Goal: Task Accomplishment & Management: Manage account settings

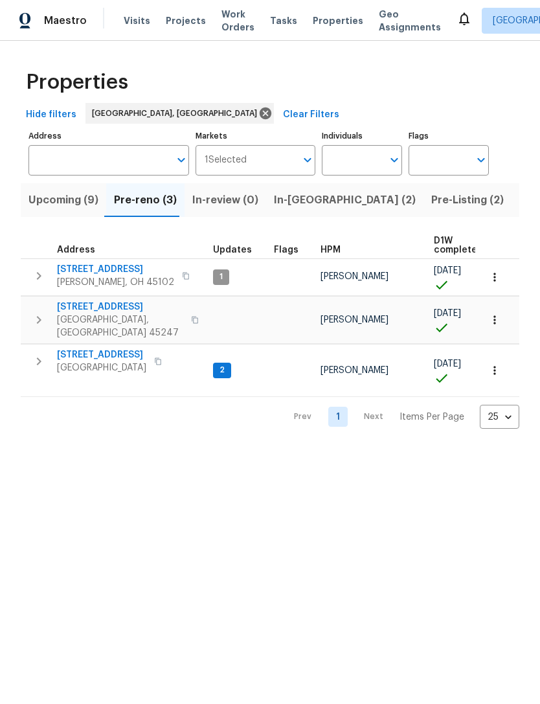
click at [110, 315] on span "[GEOGRAPHIC_DATA], [GEOGRAPHIC_DATA] 45247" at bounding box center [120, 326] width 126 height 26
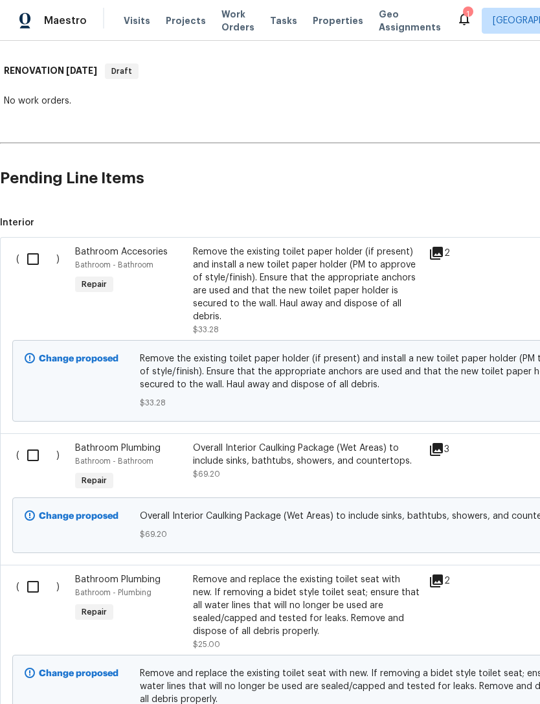
scroll to position [196, 0]
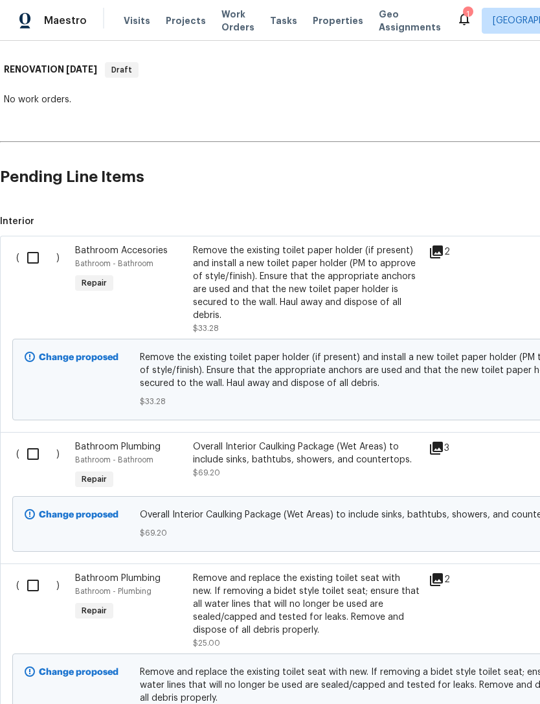
click at [34, 261] on input "checkbox" at bounding box center [37, 257] width 37 height 27
checkbox input "true"
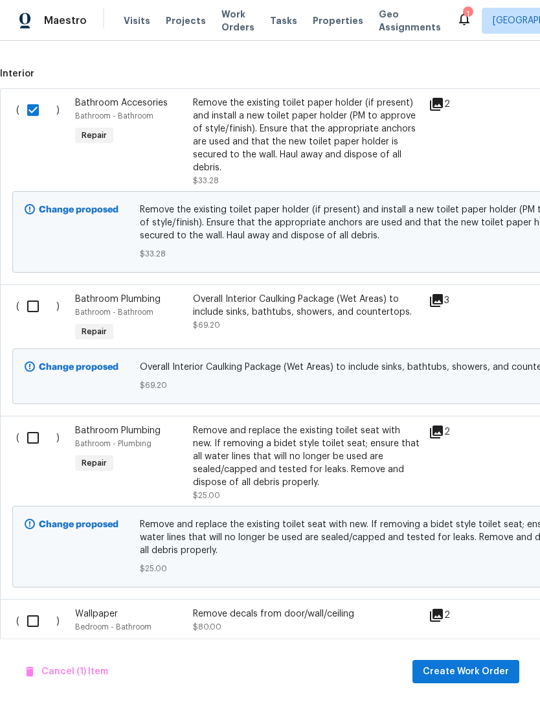
scroll to position [348, 0]
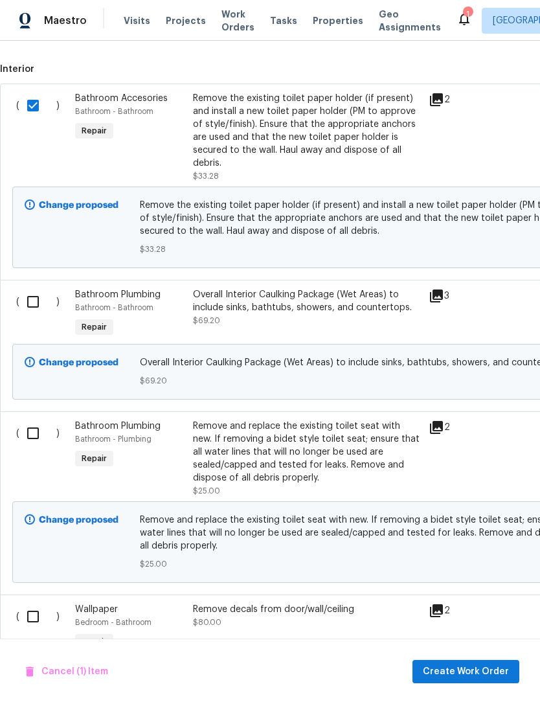
click at [44, 293] on input "checkbox" at bounding box center [37, 301] width 37 height 27
checkbox input "true"
click at [38, 440] on input "checkbox" at bounding box center [37, 433] width 37 height 27
checkbox input "true"
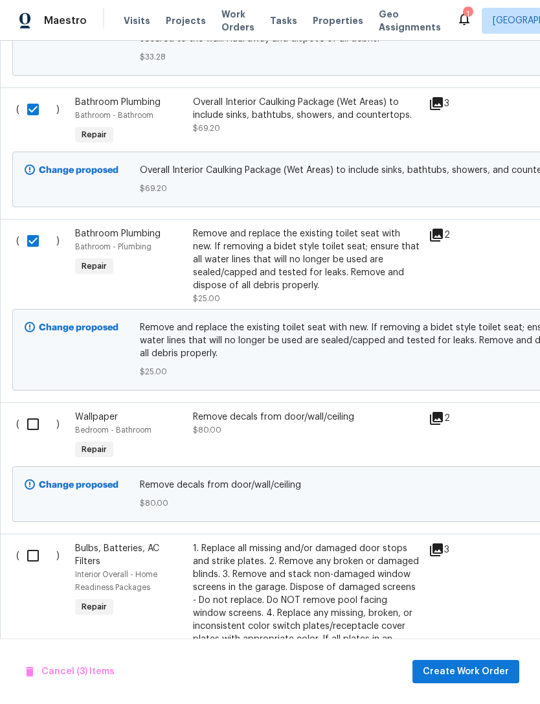
scroll to position [541, 0]
click at [37, 421] on input "checkbox" at bounding box center [37, 423] width 37 height 27
checkbox input "true"
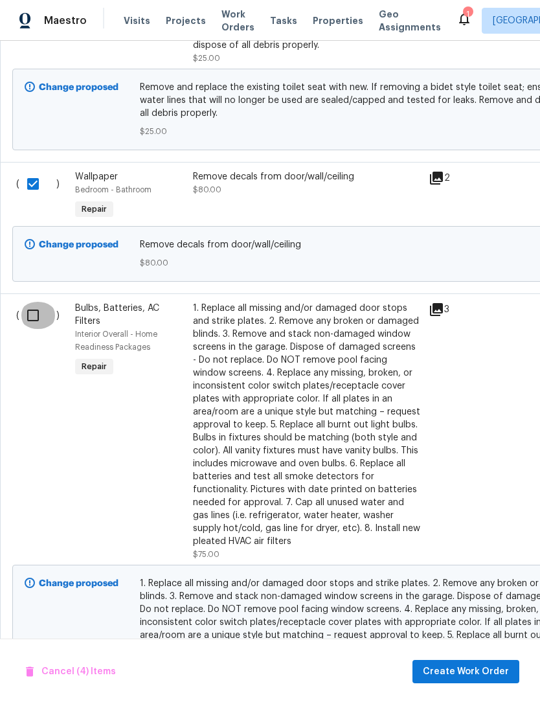
scroll to position [781, 0]
click at [38, 323] on input "checkbox" at bounding box center [37, 315] width 37 height 27
checkbox input "true"
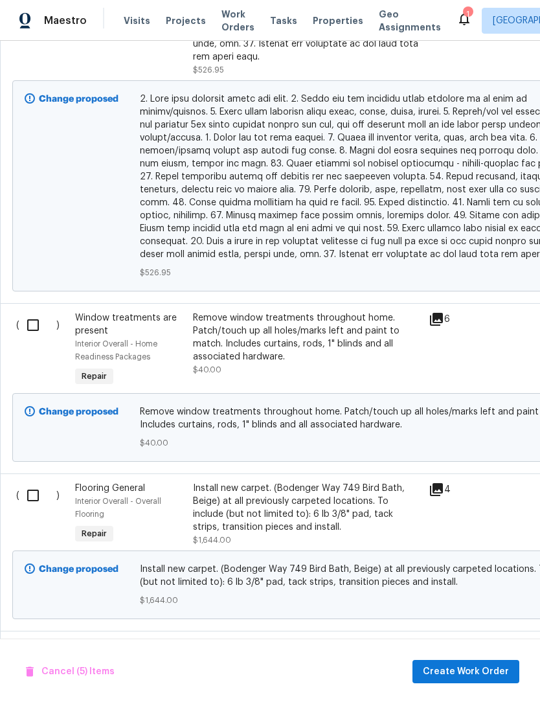
scroll to position [1824, 0]
click at [36, 317] on input "checkbox" at bounding box center [37, 324] width 37 height 27
checkbox input "true"
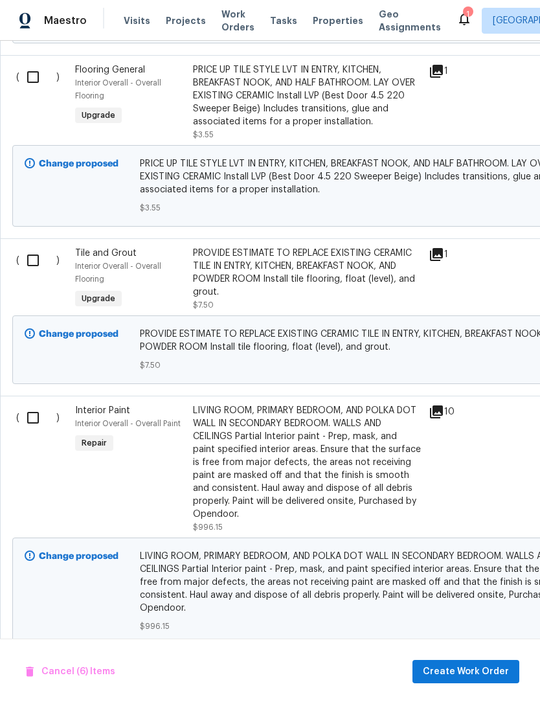
scroll to position [2400, 0]
click at [36, 416] on input "checkbox" at bounding box center [37, 416] width 37 height 27
checkbox input "true"
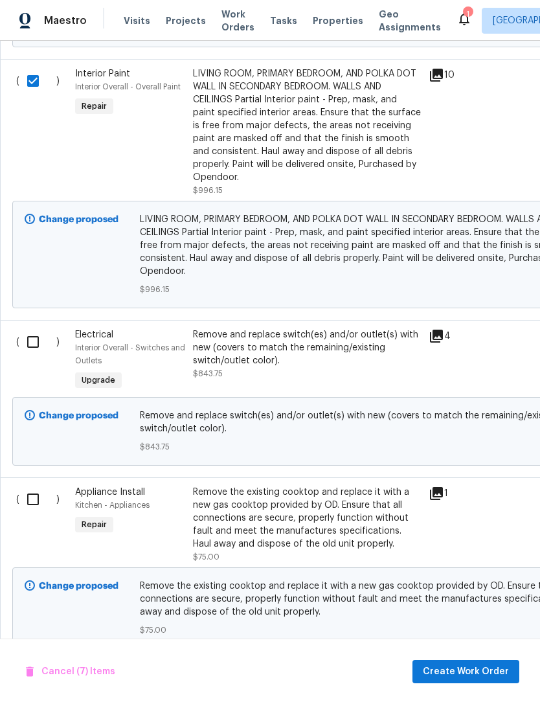
scroll to position [2737, 0]
click at [40, 345] on input "checkbox" at bounding box center [37, 341] width 37 height 27
click at [40, 337] on input "checkbox" at bounding box center [37, 341] width 37 height 27
checkbox input "false"
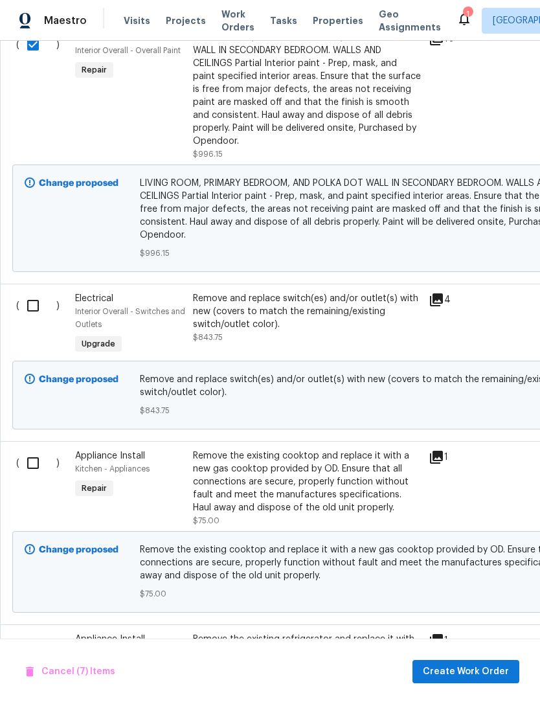
scroll to position [2772, 1]
click at [39, 462] on input "checkbox" at bounding box center [37, 463] width 37 height 27
checkbox input "true"
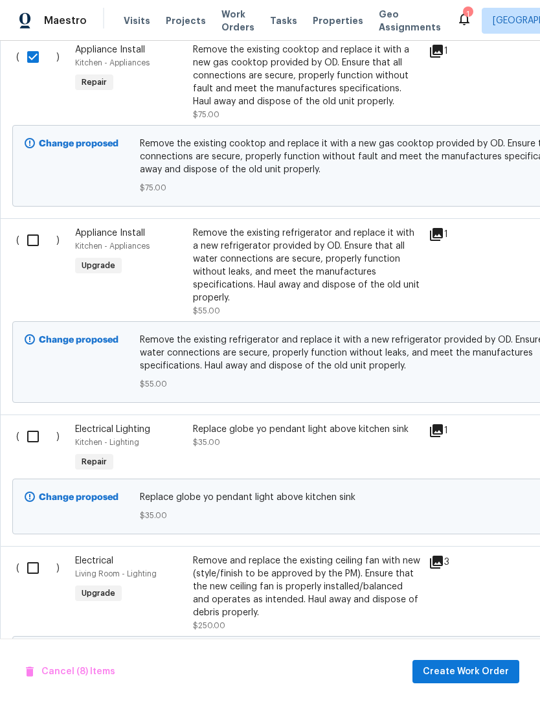
scroll to position [3178, 0]
click at [32, 249] on input "checkbox" at bounding box center [37, 240] width 37 height 27
checkbox input "true"
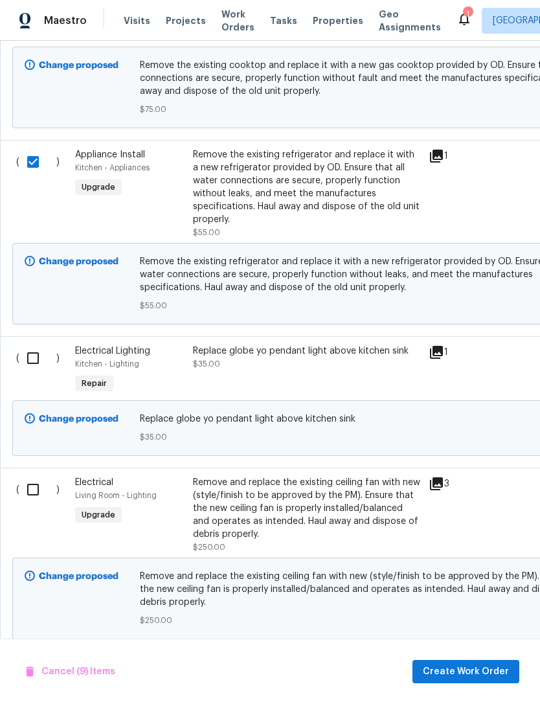
scroll to position [0, 0]
click at [35, 349] on input "checkbox" at bounding box center [37, 357] width 37 height 27
checkbox input "true"
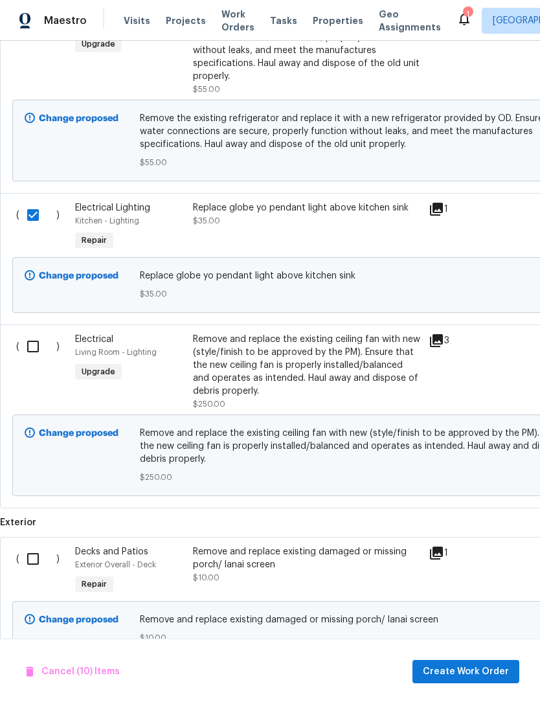
scroll to position [3400, 0]
click at [30, 346] on input "checkbox" at bounding box center [37, 346] width 37 height 27
checkbox input "true"
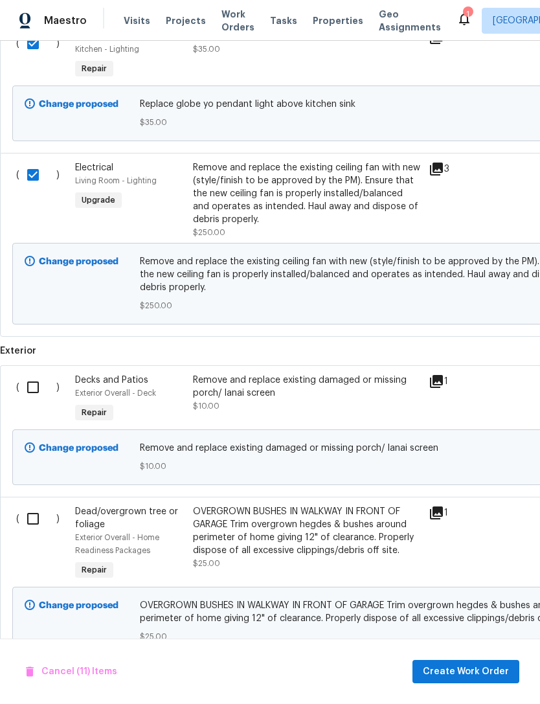
scroll to position [3571, 0]
click at [36, 388] on input "checkbox" at bounding box center [37, 387] width 37 height 27
checkbox input "true"
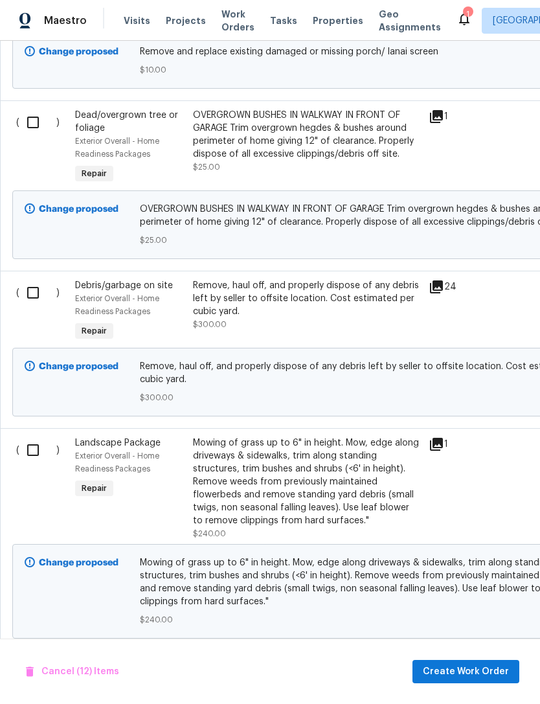
scroll to position [3968, 0]
click at [36, 300] on input "checkbox" at bounding box center [37, 292] width 37 height 27
checkbox input "true"
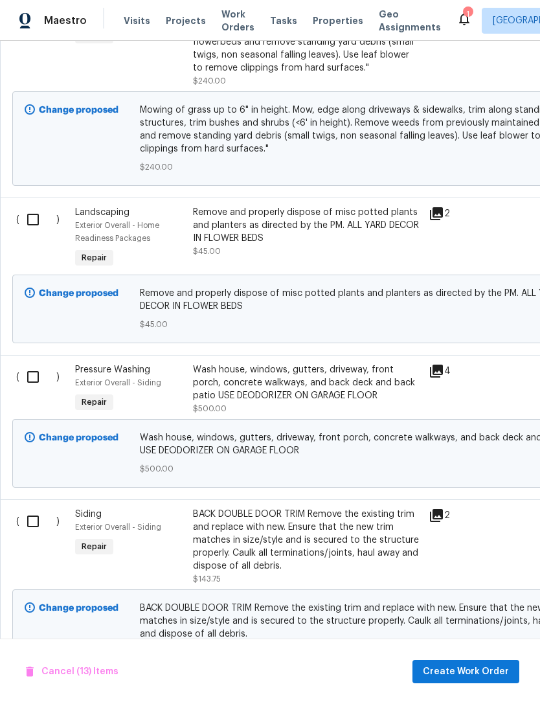
scroll to position [4421, 0]
click at [34, 377] on input "checkbox" at bounding box center [37, 376] width 37 height 27
checkbox input "true"
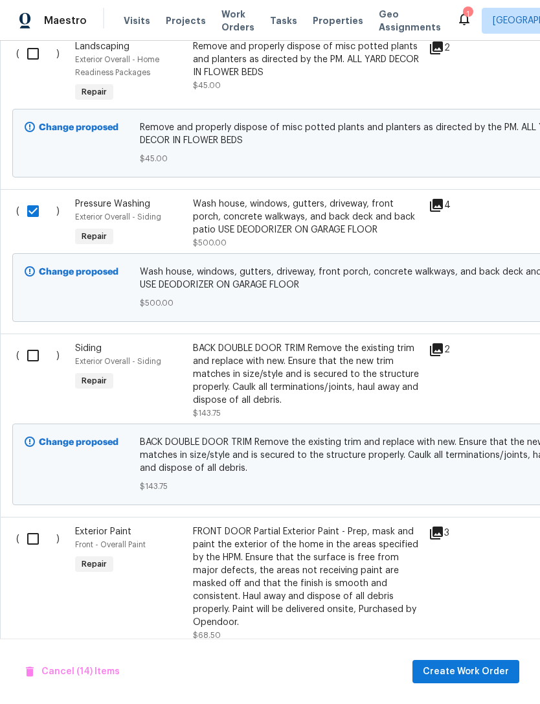
scroll to position [4586, 0]
click at [32, 365] on input "checkbox" at bounding box center [37, 355] width 37 height 27
checkbox input "true"
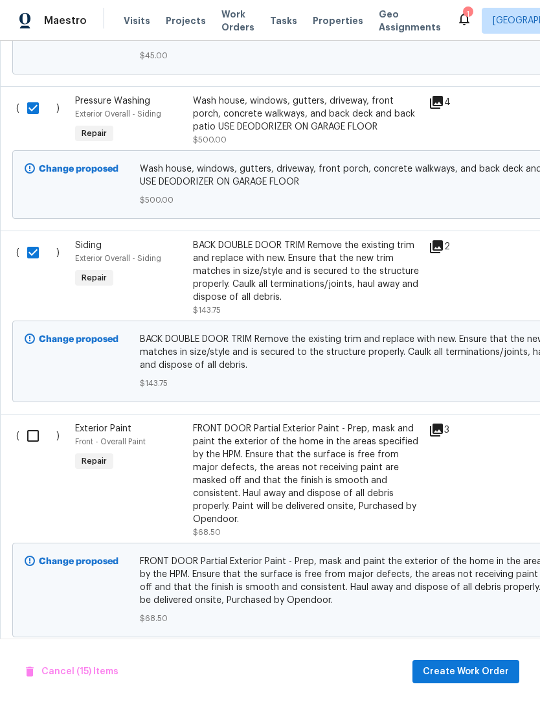
scroll to position [4688, 0]
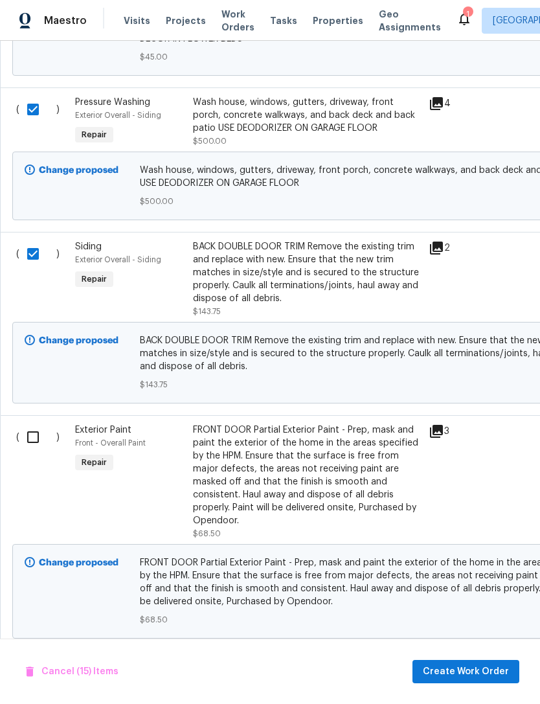
click at [36, 436] on input "checkbox" at bounding box center [37, 436] width 37 height 27
checkbox input "true"
click at [445, 675] on span "Create Work Order" at bounding box center [466, 672] width 86 height 16
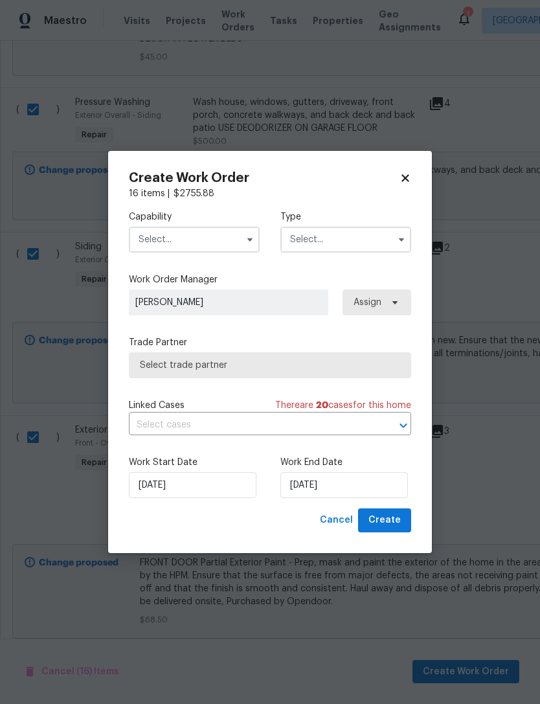
click at [202, 242] on input "text" at bounding box center [194, 240] width 131 height 26
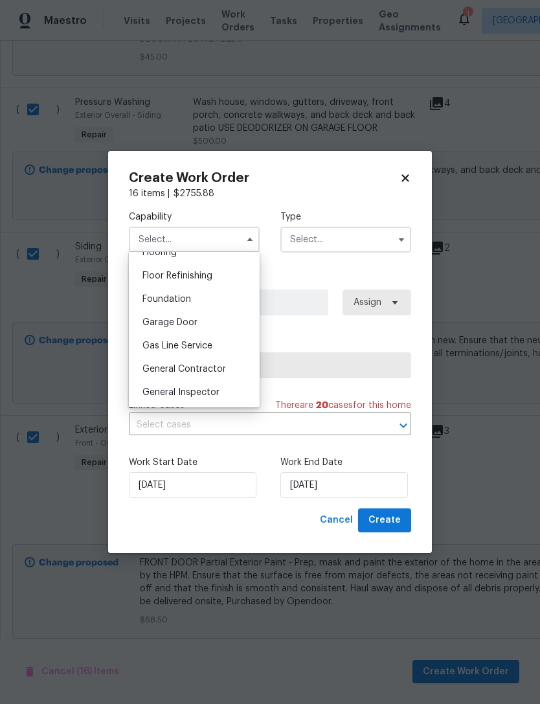
scroll to position [518, 0]
click at [254, 241] on icon "button" at bounding box center [250, 239] width 10 height 10
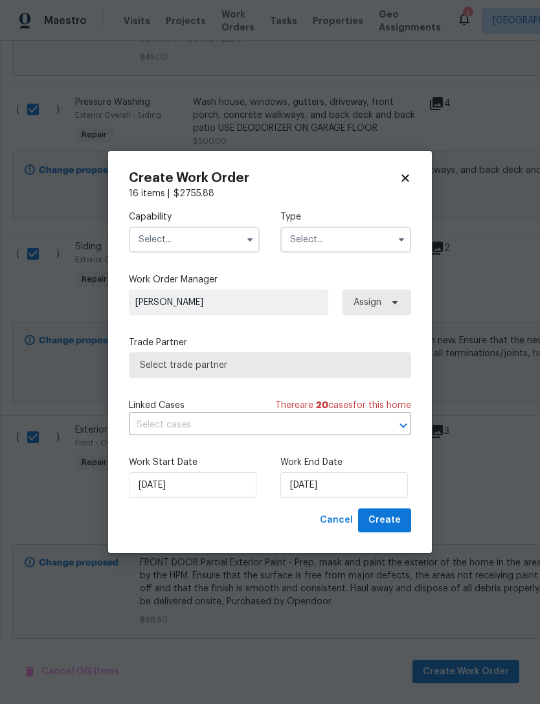
click at [406, 183] on icon at bounding box center [405, 178] width 12 height 12
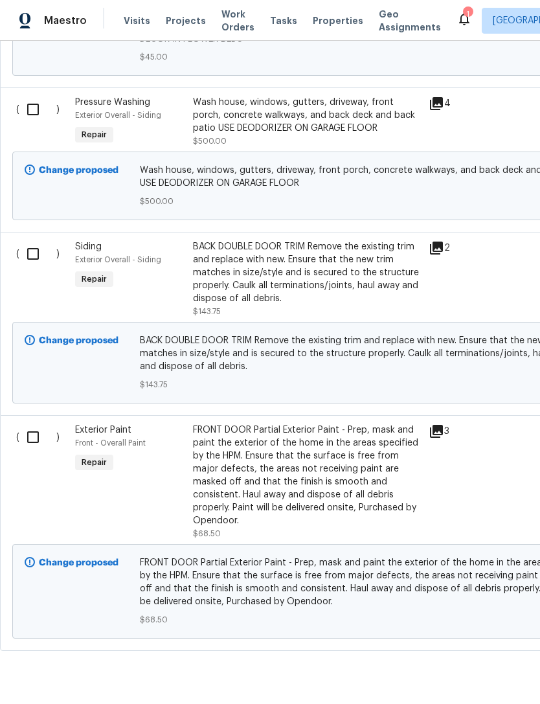
checkbox input "false"
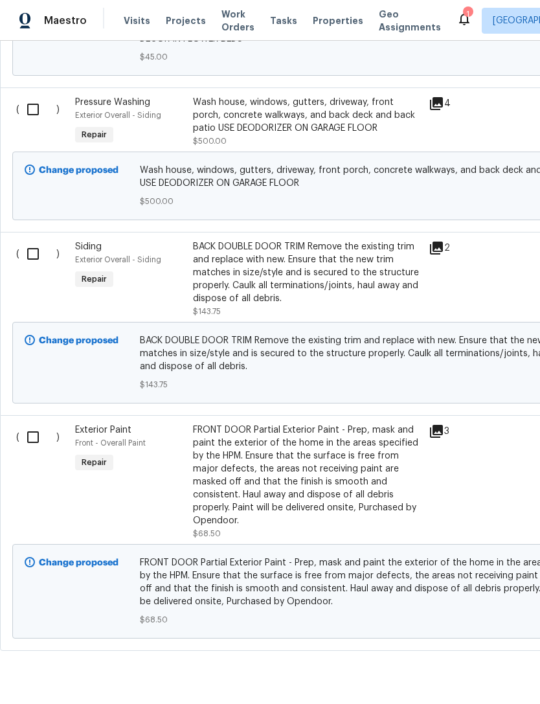
checkbox input "false"
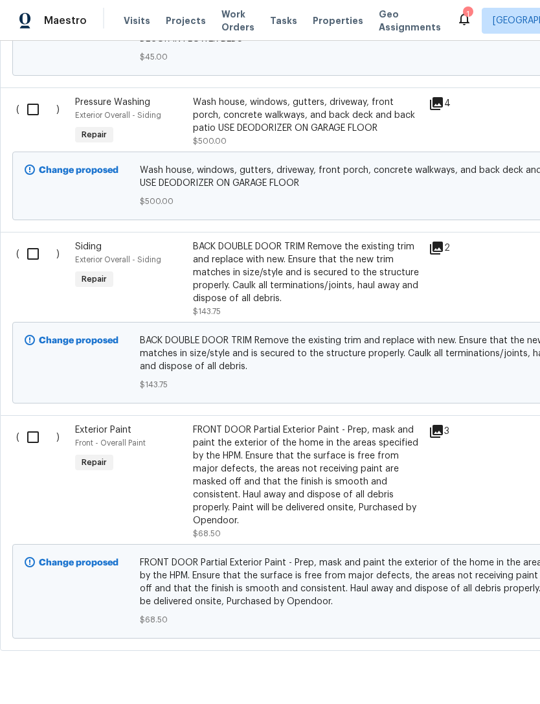
checkbox input "false"
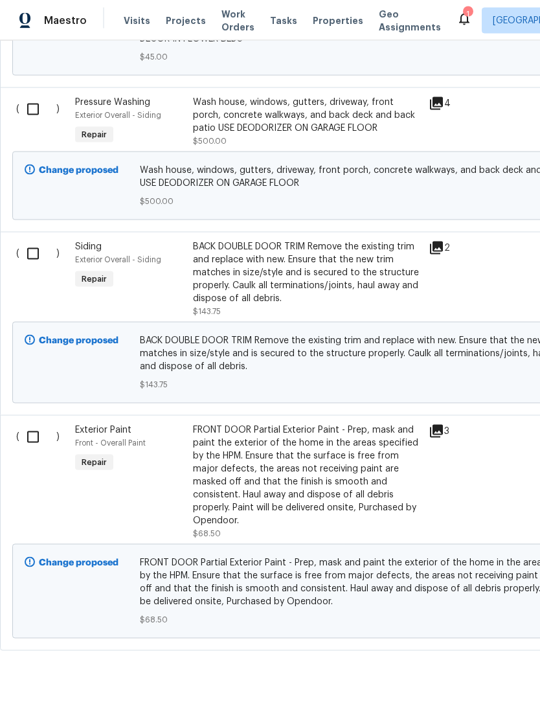
scroll to position [41, 0]
click at [39, 423] on input "checkbox" at bounding box center [37, 436] width 37 height 27
checkbox input "true"
click at [32, 240] on input "checkbox" at bounding box center [37, 253] width 37 height 27
checkbox input "true"
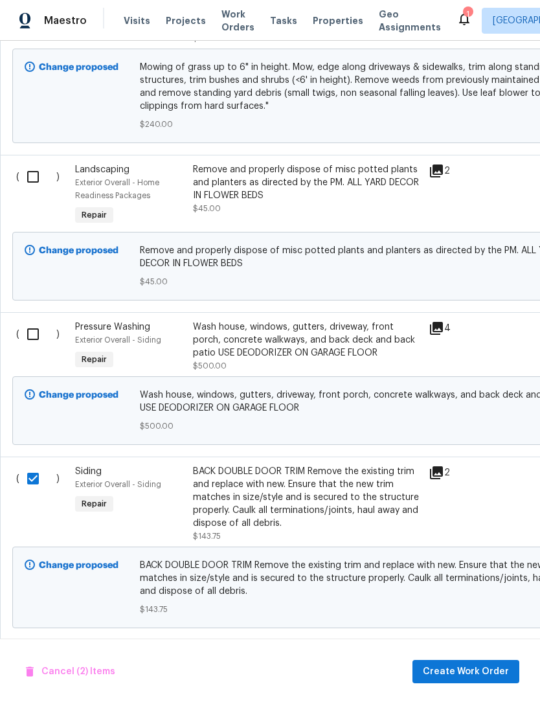
scroll to position [4463, -1]
click at [30, 320] on input "checkbox" at bounding box center [37, 333] width 37 height 27
checkbox input "true"
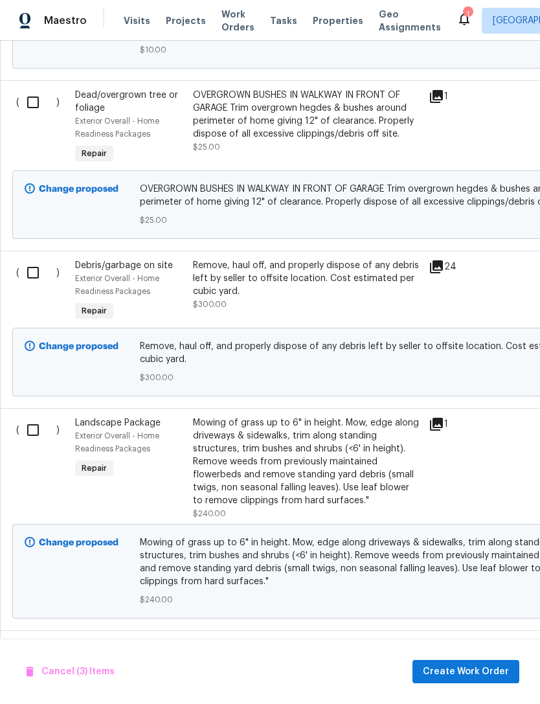
scroll to position [3987, 0]
click at [28, 260] on input "checkbox" at bounding box center [37, 273] width 37 height 27
checkbox input "true"
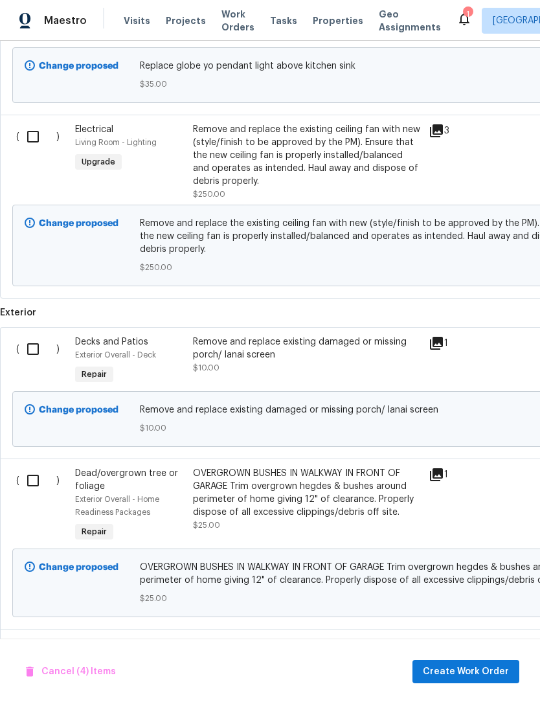
scroll to position [3609, 0]
click at [33, 336] on input "checkbox" at bounding box center [37, 349] width 37 height 27
checkbox input "true"
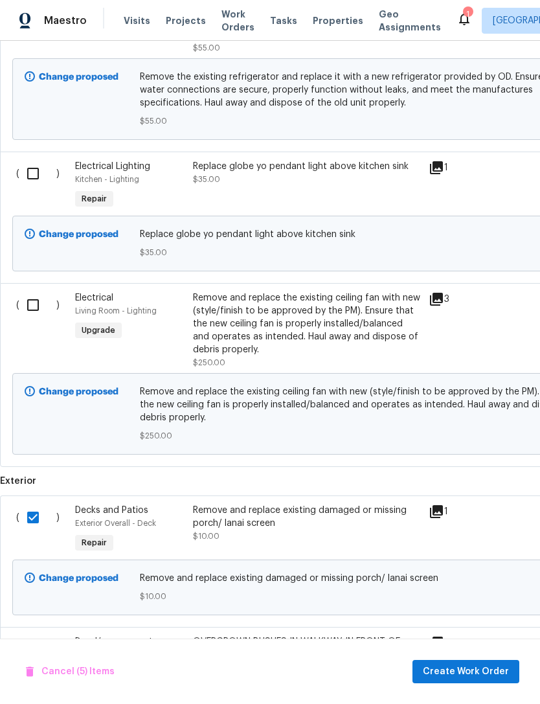
scroll to position [3441, 0]
click at [33, 291] on input "checkbox" at bounding box center [37, 304] width 37 height 27
checkbox input "true"
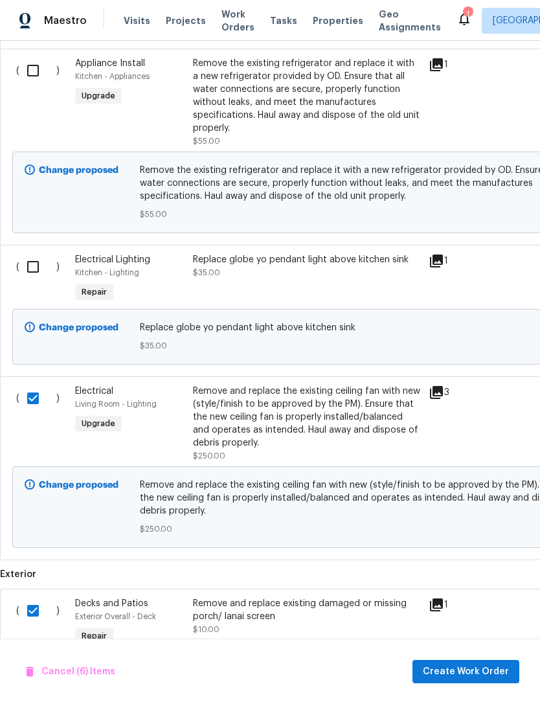
scroll to position [3346, 0]
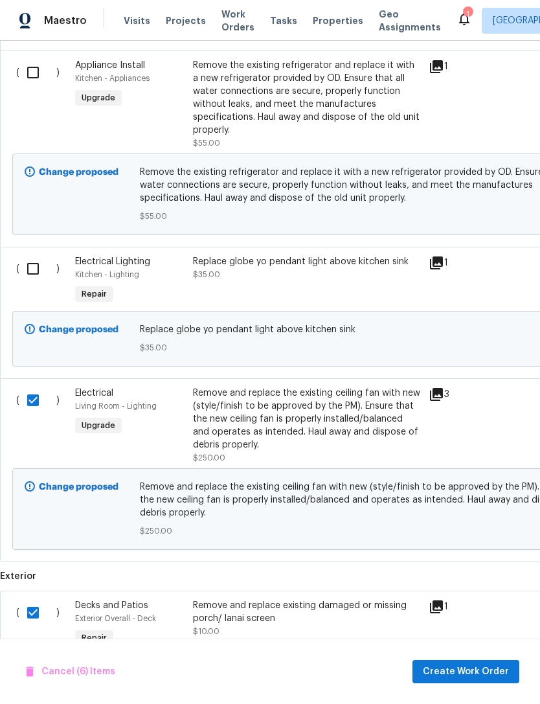
click at [30, 255] on input "checkbox" at bounding box center [37, 268] width 37 height 27
checkbox input "true"
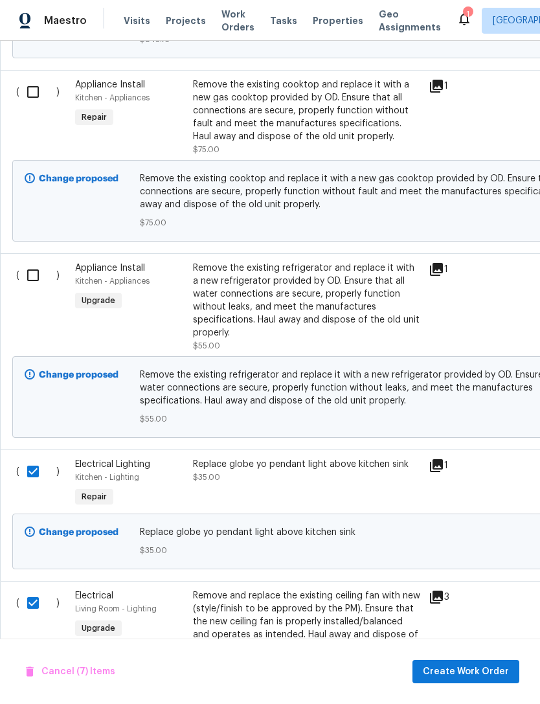
scroll to position [3143, 0]
click at [25, 262] on input "checkbox" at bounding box center [37, 275] width 37 height 27
checkbox input "true"
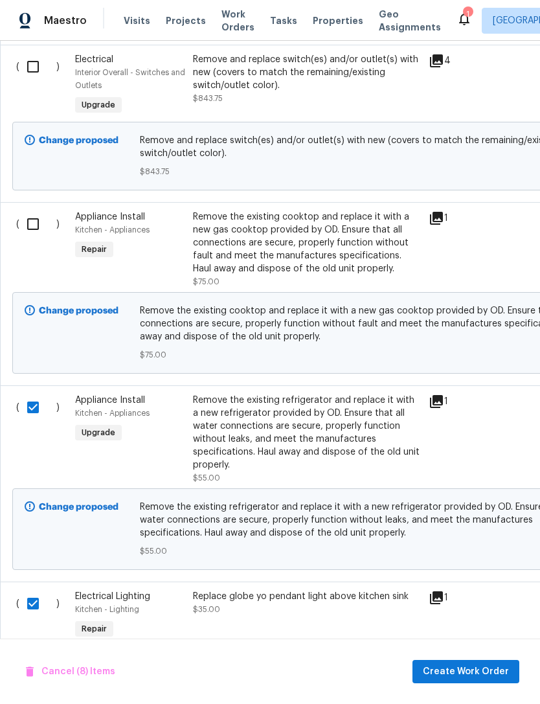
scroll to position [3009, 0]
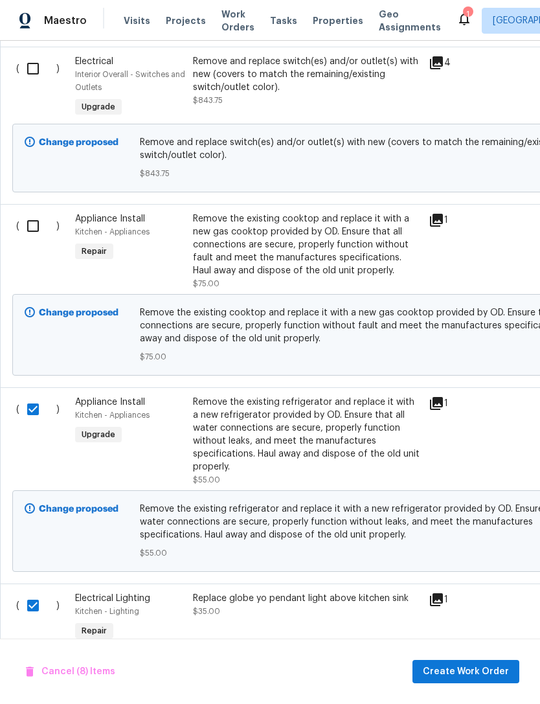
click at [28, 212] on input "checkbox" at bounding box center [37, 225] width 37 height 27
checkbox input "true"
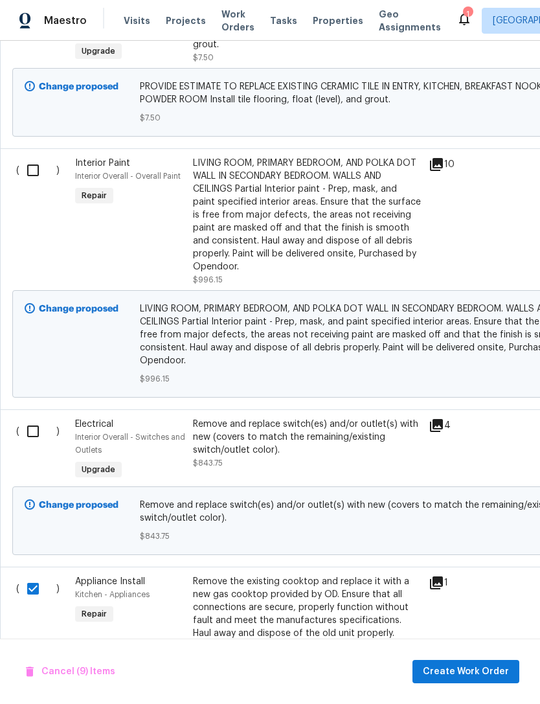
scroll to position [2647, 0]
click at [31, 418] on input "checkbox" at bounding box center [37, 431] width 37 height 27
checkbox input "true"
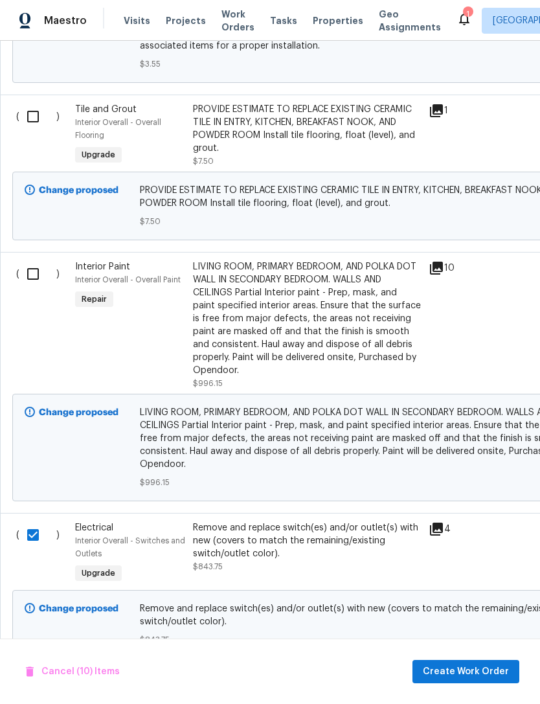
scroll to position [2543, 0]
click at [32, 261] on input "checkbox" at bounding box center [37, 274] width 37 height 27
checkbox input "true"
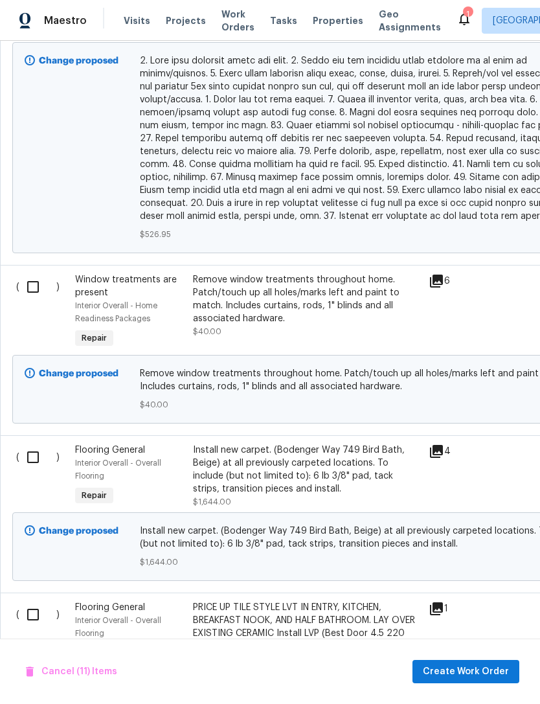
scroll to position [1856, -1]
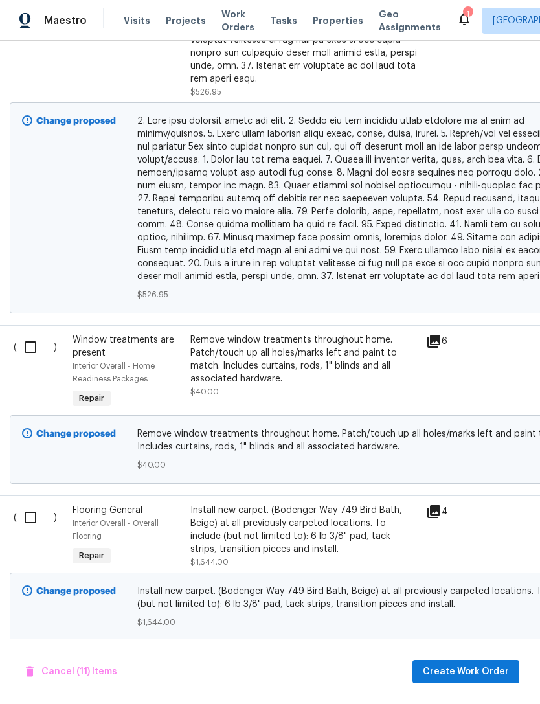
click at [29, 333] on input "checkbox" at bounding box center [35, 346] width 37 height 27
checkbox input "true"
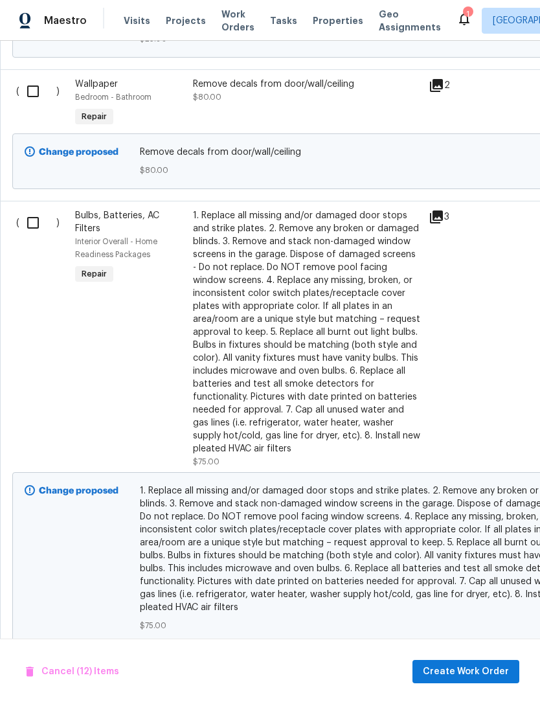
click at [27, 209] on input "checkbox" at bounding box center [37, 222] width 37 height 27
checkbox input "true"
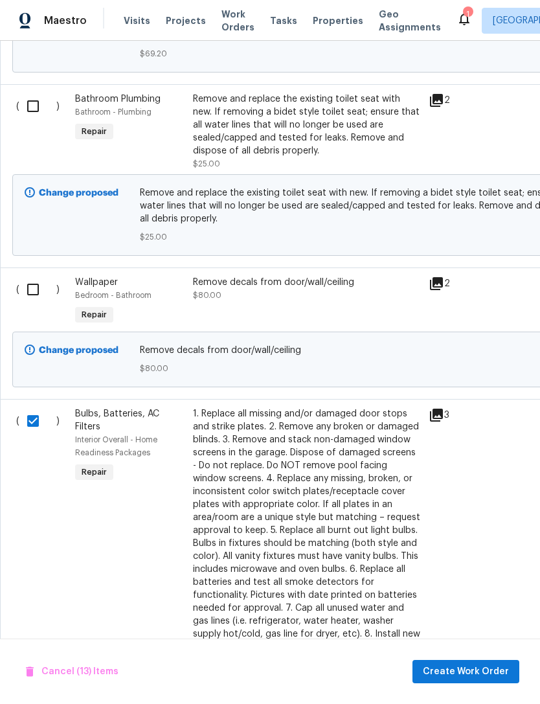
click at [38, 276] on input "checkbox" at bounding box center [37, 289] width 37 height 27
checkbox input "true"
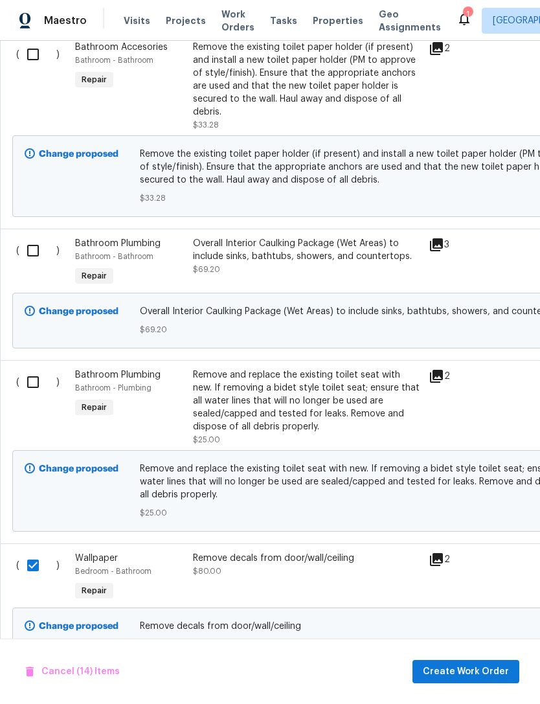
click at [41, 368] on input "checkbox" at bounding box center [37, 381] width 37 height 27
checkbox input "true"
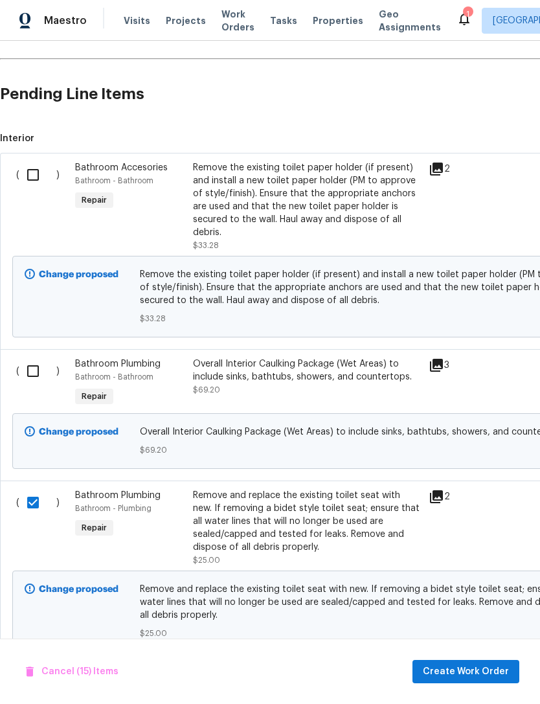
click at [38, 357] on input "checkbox" at bounding box center [37, 370] width 37 height 27
checkbox input "true"
click at [33, 161] on input "checkbox" at bounding box center [37, 174] width 37 height 27
checkbox input "true"
click at [458, 677] on span "Create Work Order" at bounding box center [466, 672] width 86 height 16
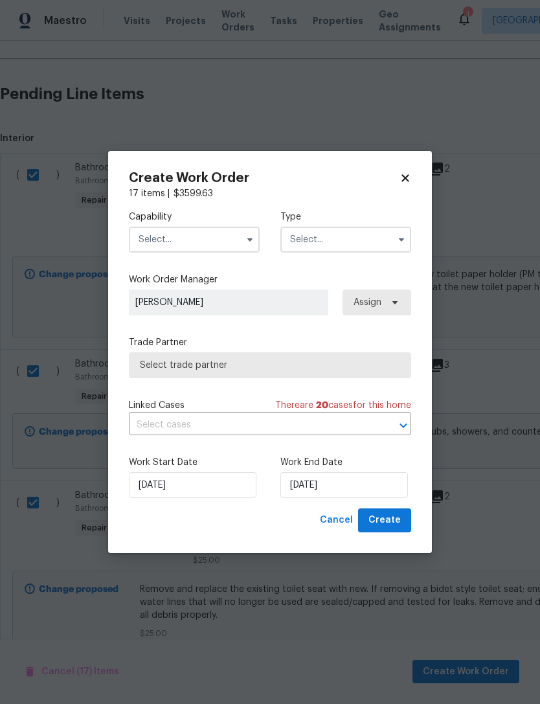
click at [228, 230] on input "text" at bounding box center [194, 240] width 131 height 26
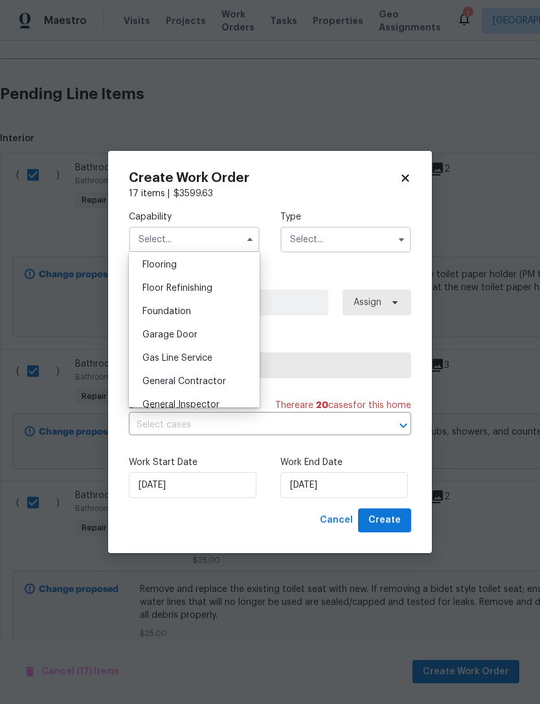
scroll to position [508, 0]
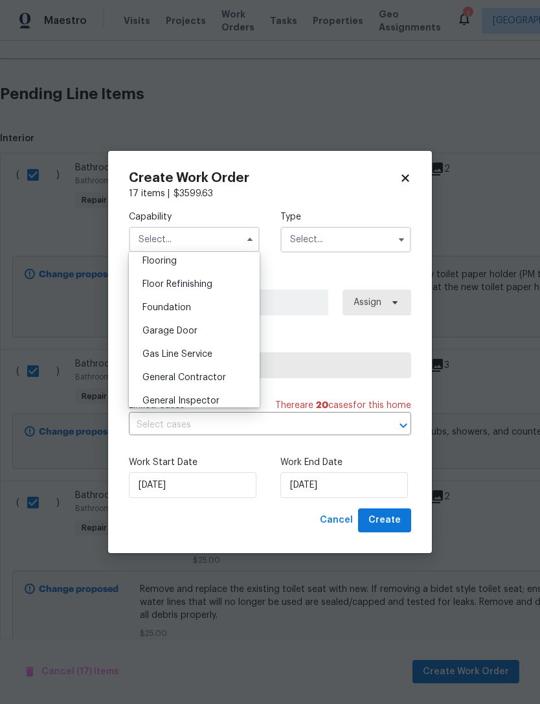
click at [212, 376] on span "General Contractor" at bounding box center [184, 377] width 84 height 9
type input "General Contractor"
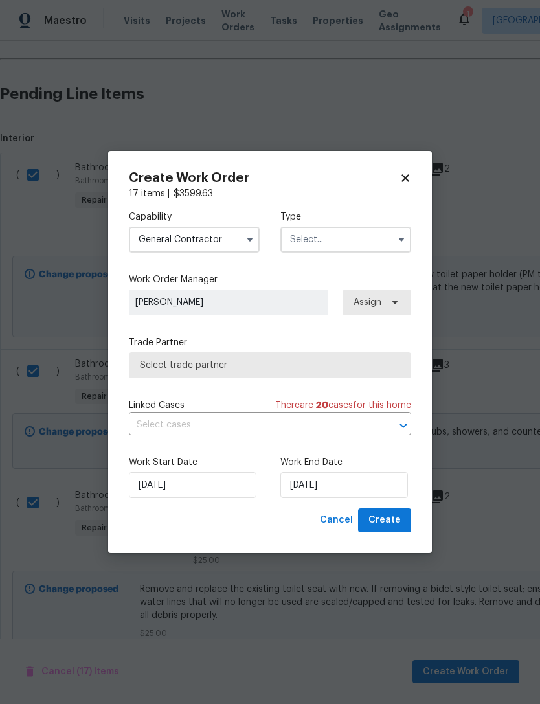
click at [341, 238] on input "text" at bounding box center [345, 240] width 131 height 26
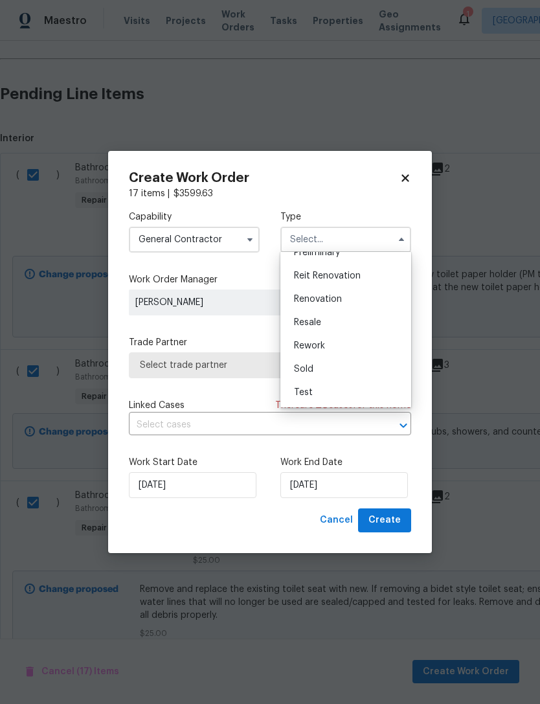
scroll to position [294, 0]
click at [340, 295] on span "Renovation" at bounding box center [318, 299] width 48 height 9
type input "Renovation"
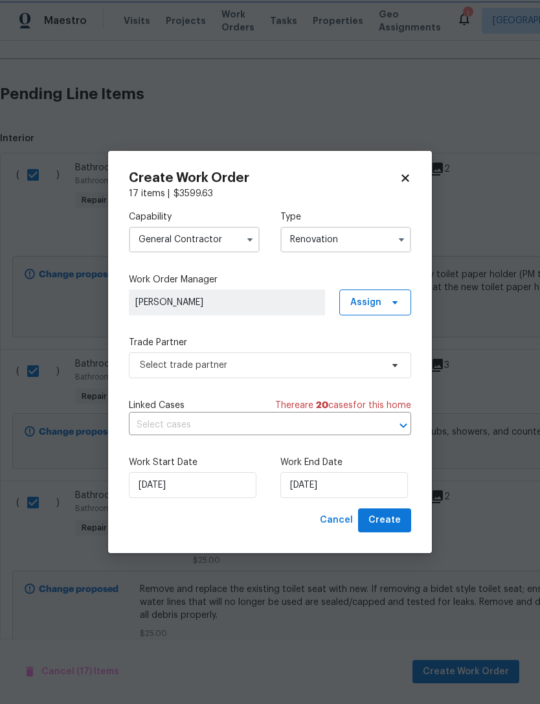
scroll to position [0, 0]
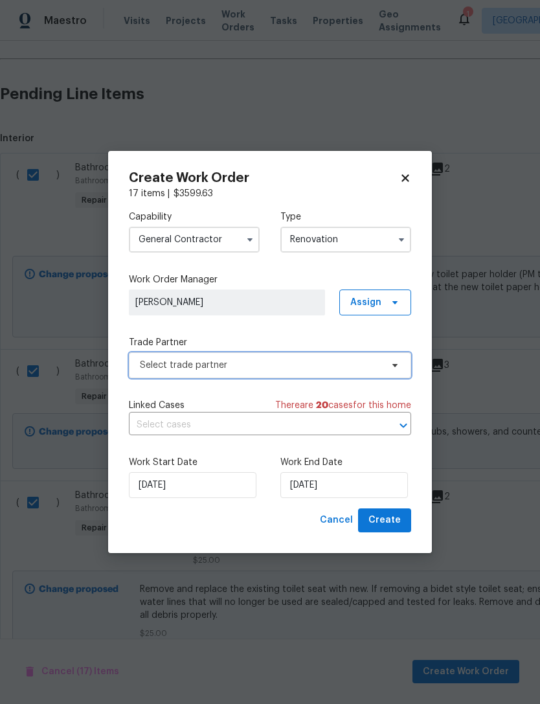
click at [326, 361] on span "Select trade partner" at bounding box center [260, 365] width 241 height 13
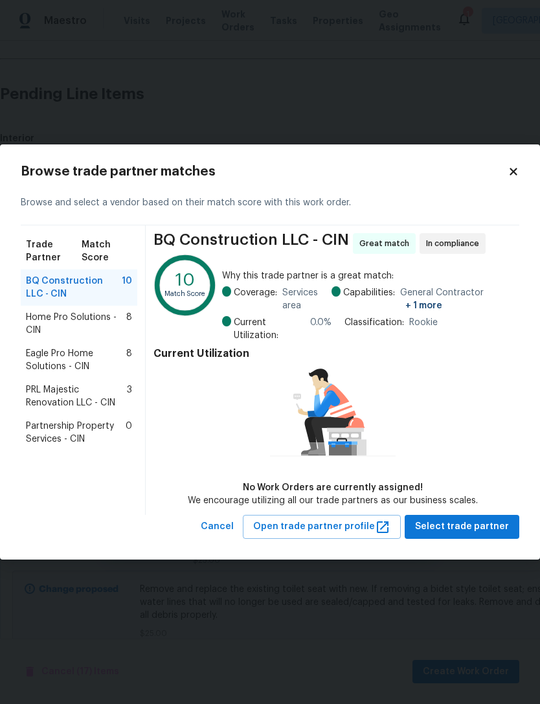
click at [109, 425] on span "Partnership Property Services - CIN" at bounding box center [76, 433] width 100 height 26
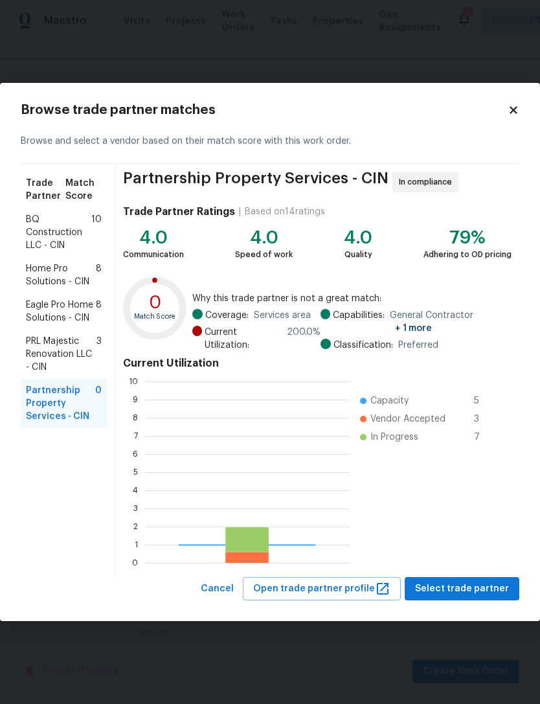
scroll to position [181, 205]
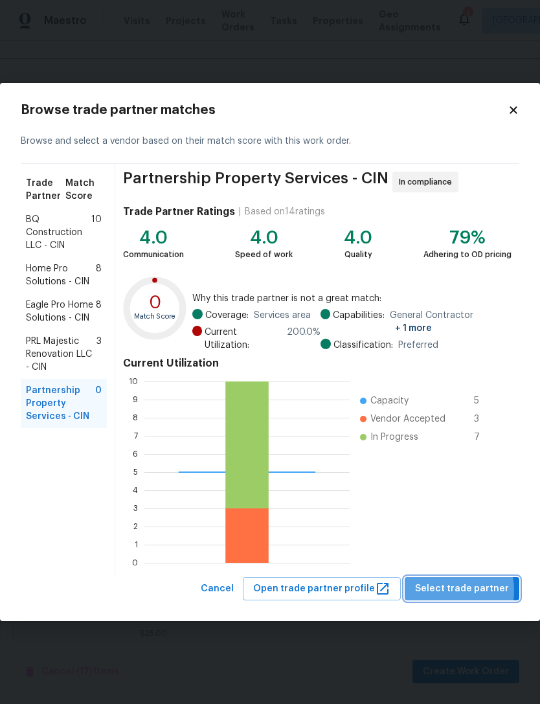
click at [444, 590] on span "Select trade partner" at bounding box center [462, 589] width 94 height 16
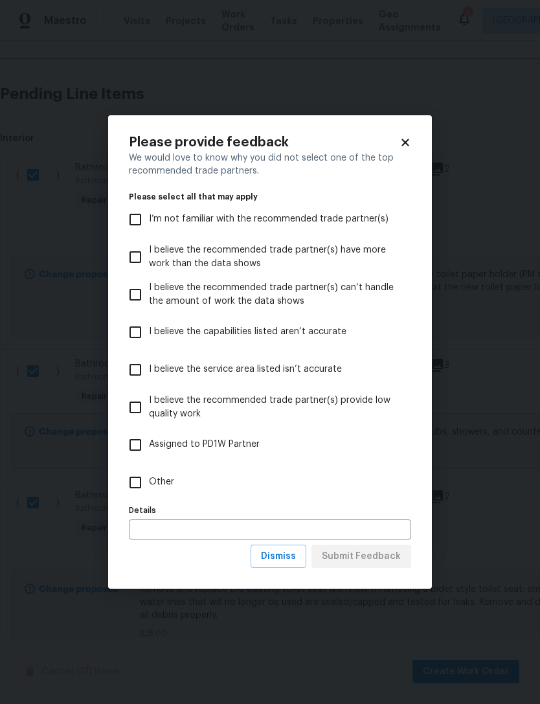
click at [166, 477] on span "Other" at bounding box center [161, 482] width 25 height 14
click at [149, 477] on input "Other" at bounding box center [135, 482] width 27 height 27
checkbox input "true"
click at [349, 564] on span "Submit Feedback" at bounding box center [361, 556] width 79 height 16
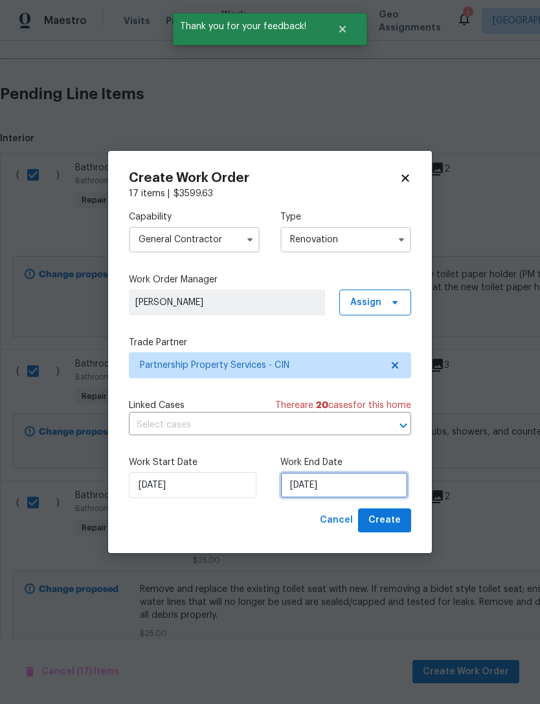
click at [306, 493] on input "[DATE]" at bounding box center [344, 485] width 128 height 26
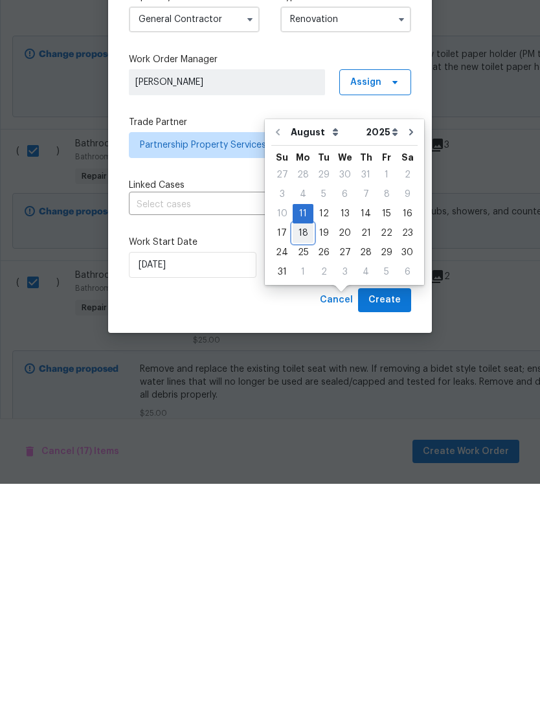
click at [293, 444] on div "18" at bounding box center [303, 453] width 21 height 18
type input "8/18/2025"
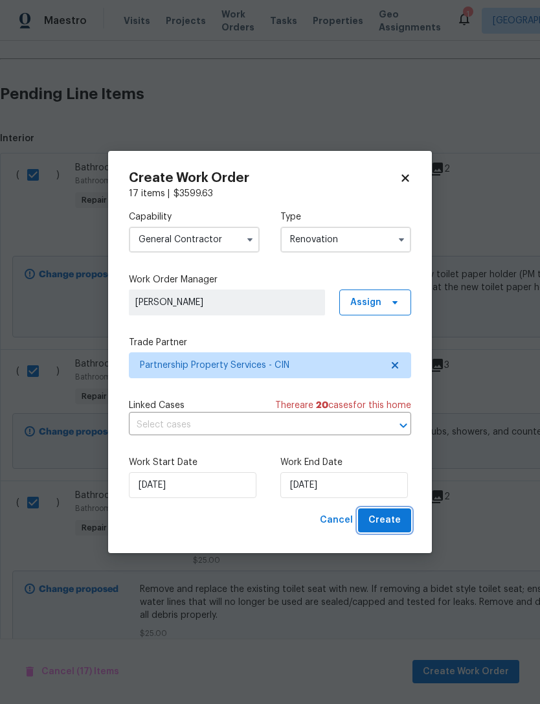
click at [386, 518] on span "Create" at bounding box center [384, 520] width 32 height 16
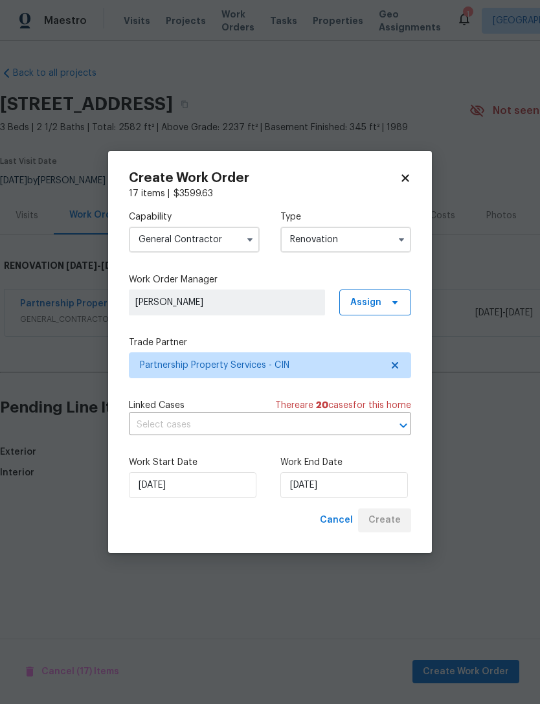
scroll to position [0, 0]
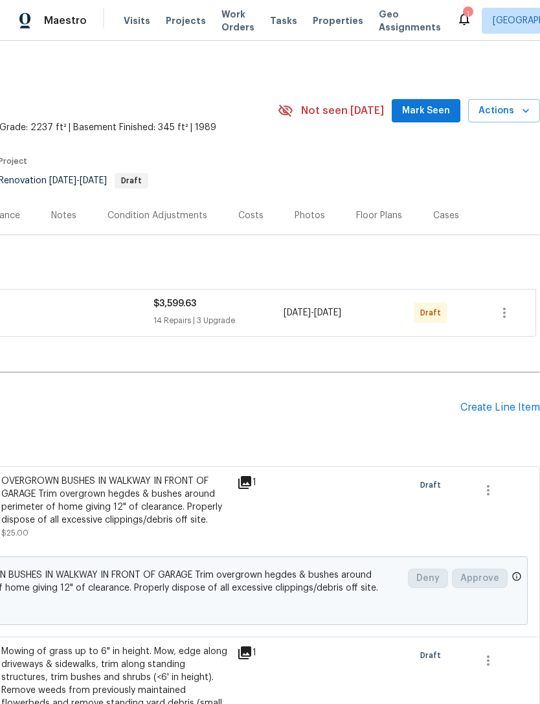
scroll to position [0, 192]
click at [503, 310] on icon "button" at bounding box center [505, 313] width 16 height 16
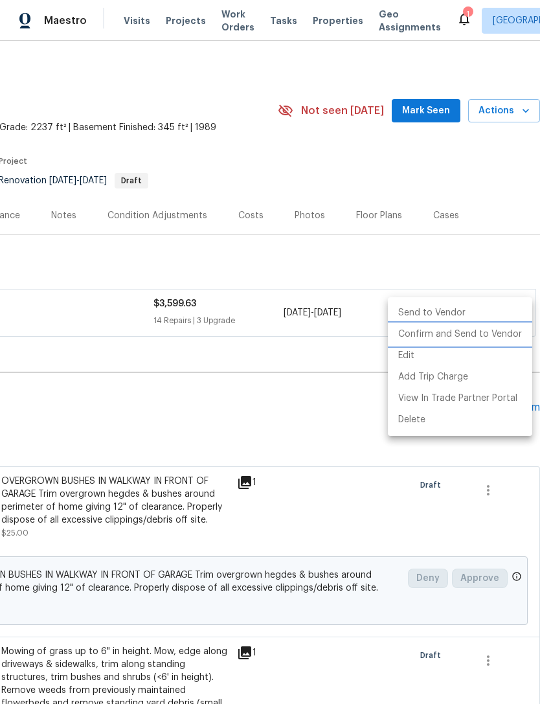
click at [462, 328] on li "Confirm and Send to Vendor" at bounding box center [460, 334] width 144 height 21
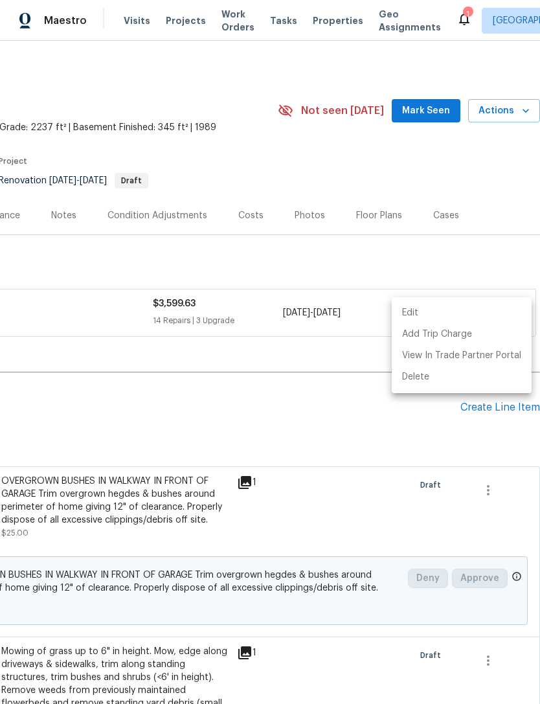
click at [231, 427] on div at bounding box center [270, 352] width 540 height 704
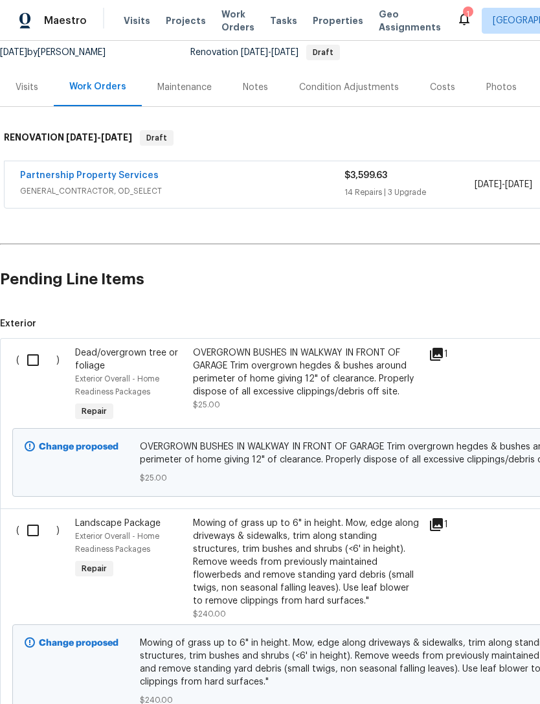
scroll to position [128, 0]
click at [25, 371] on input "checkbox" at bounding box center [37, 359] width 37 height 27
checkbox input "true"
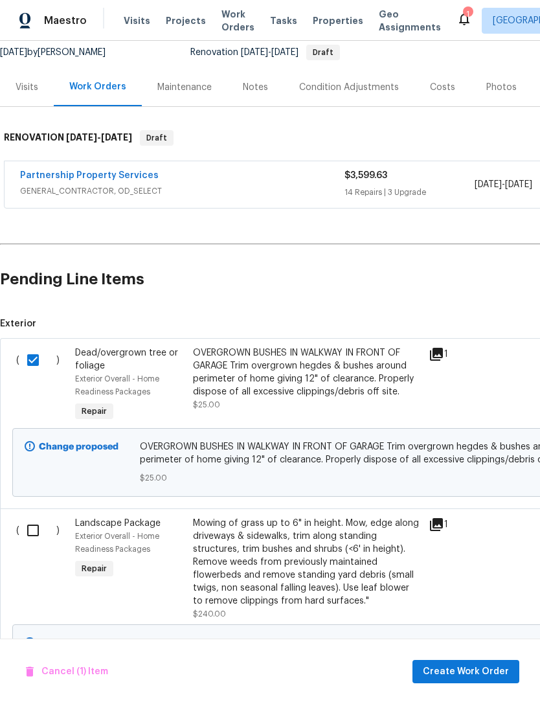
click at [39, 531] on input "checkbox" at bounding box center [37, 530] width 37 height 27
checkbox input "true"
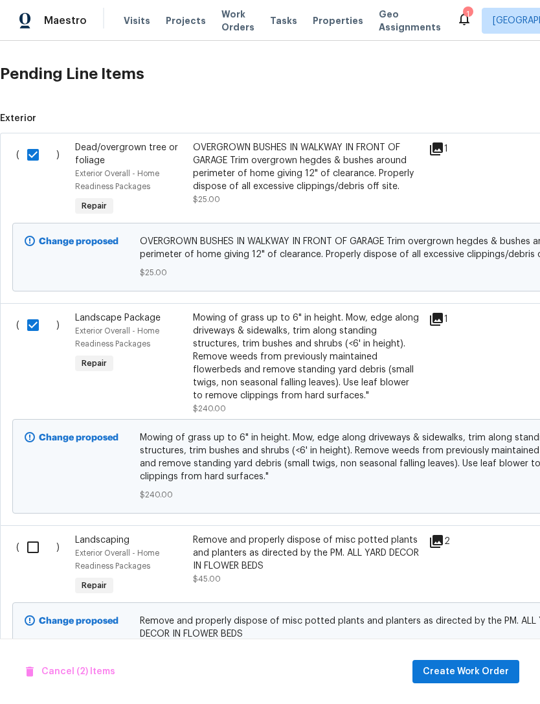
scroll to position [334, 0]
click at [37, 545] on input "checkbox" at bounding box center [37, 546] width 37 height 27
checkbox input "true"
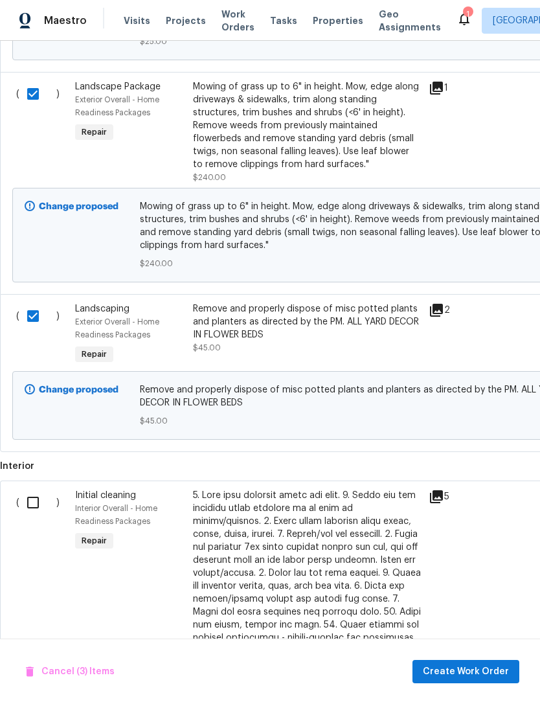
scroll to position [565, 0]
click at [452, 675] on span "Create Work Order" at bounding box center [466, 672] width 86 height 16
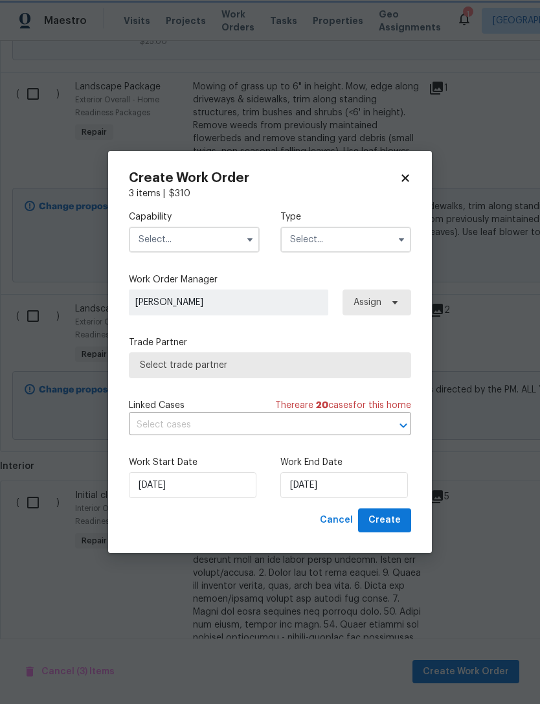
checkbox input "false"
click at [219, 248] on input "text" at bounding box center [194, 240] width 131 height 26
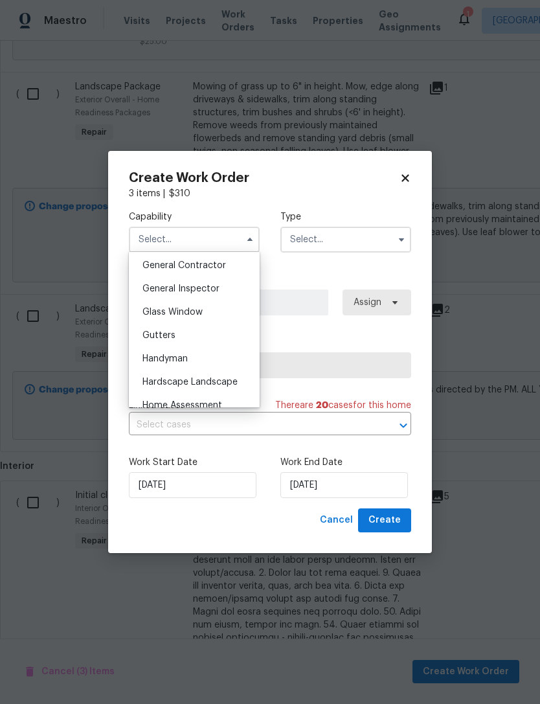
scroll to position [625, 0]
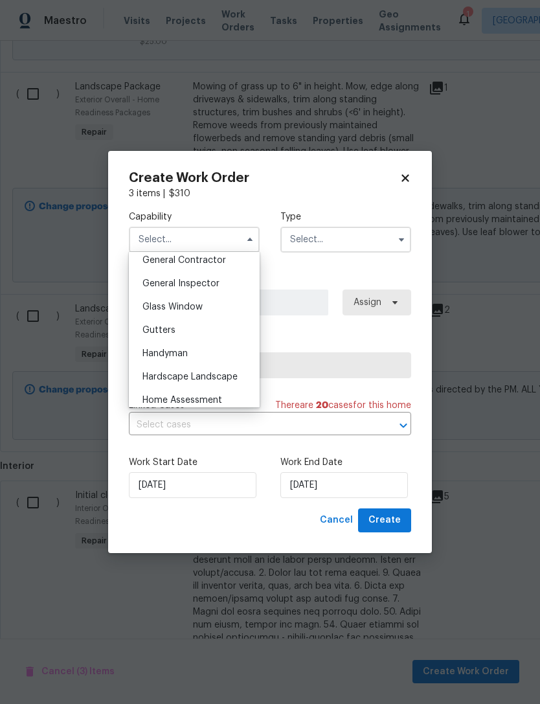
click at [203, 377] on span "Hardscape Landscape" at bounding box center [189, 376] width 95 height 9
type input "Hardscape Landscape"
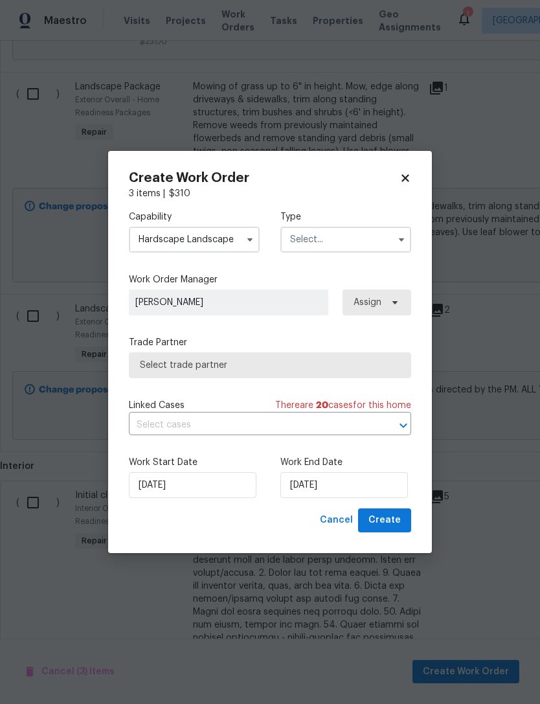
click at [327, 235] on input "text" at bounding box center [345, 240] width 131 height 26
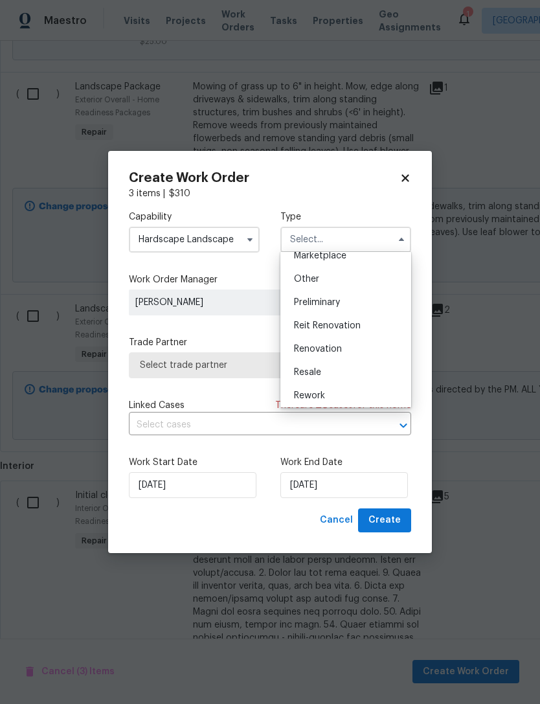
scroll to position [245, 0]
click at [339, 348] on span "Renovation" at bounding box center [318, 347] width 48 height 9
type input "Renovation"
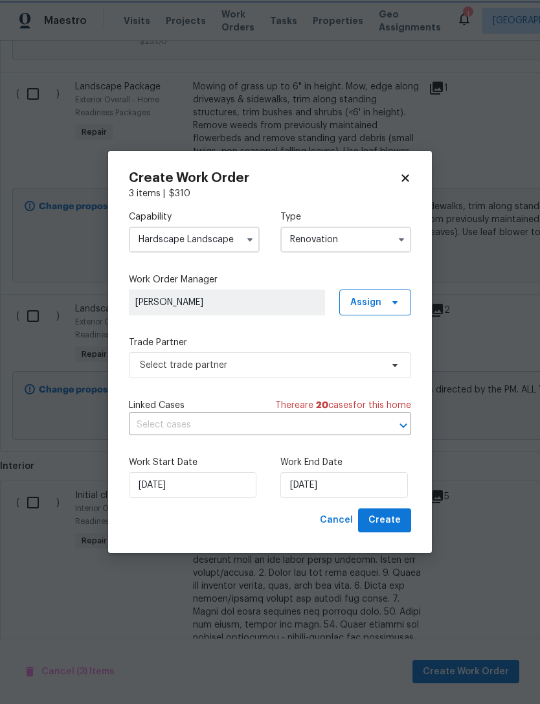
scroll to position [0, 0]
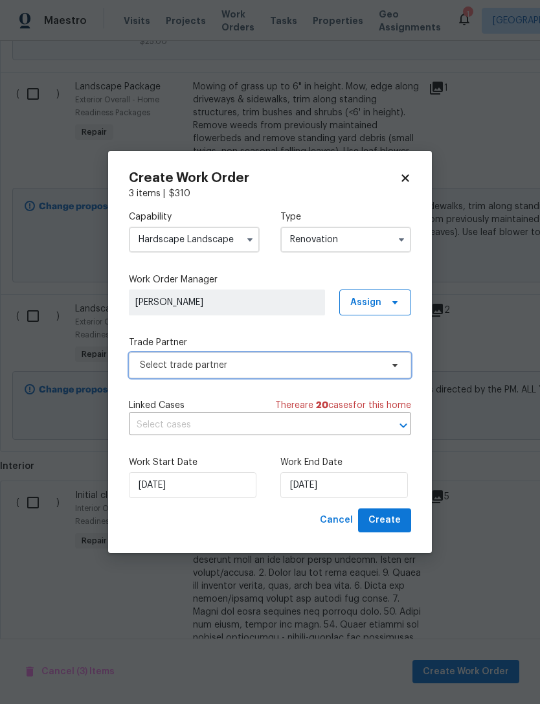
click at [330, 364] on span "Select trade partner" at bounding box center [260, 365] width 241 height 13
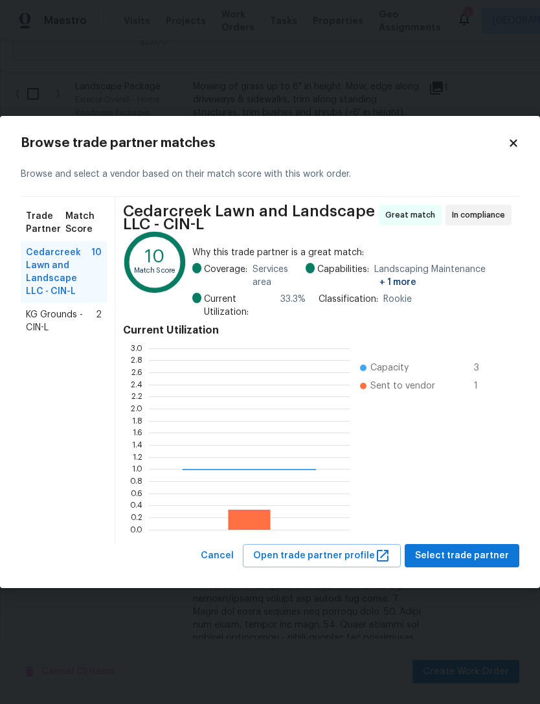
scroll to position [181, 201]
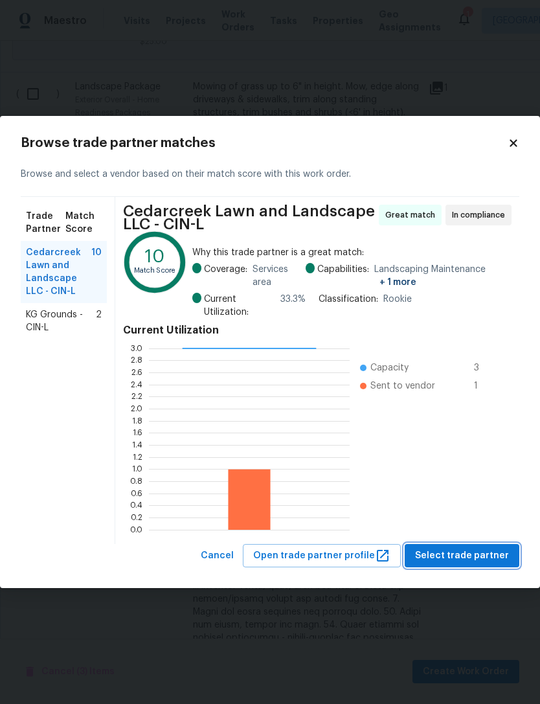
click at [445, 557] on span "Select trade partner" at bounding box center [462, 556] width 94 height 16
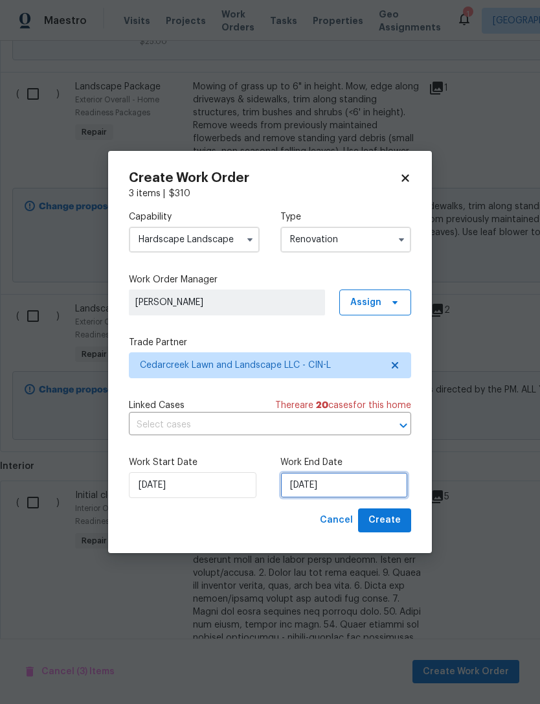
click at [323, 489] on input "[DATE]" at bounding box center [344, 485] width 128 height 26
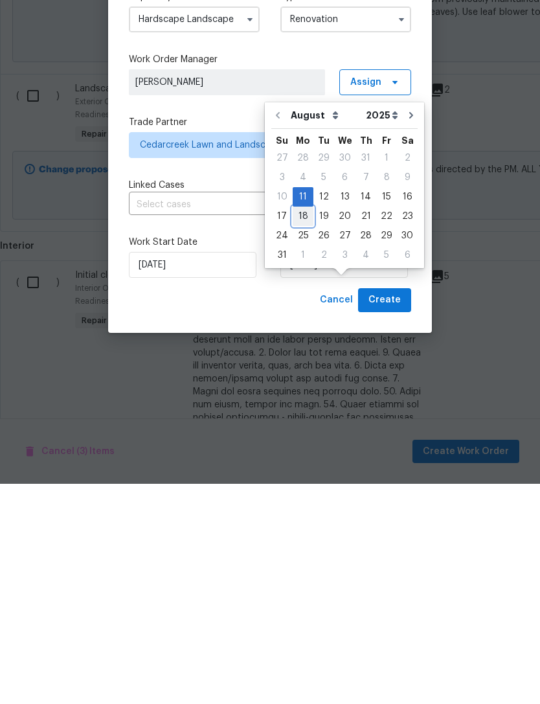
click at [300, 427] on div "18" at bounding box center [303, 436] width 21 height 18
type input "[DATE]"
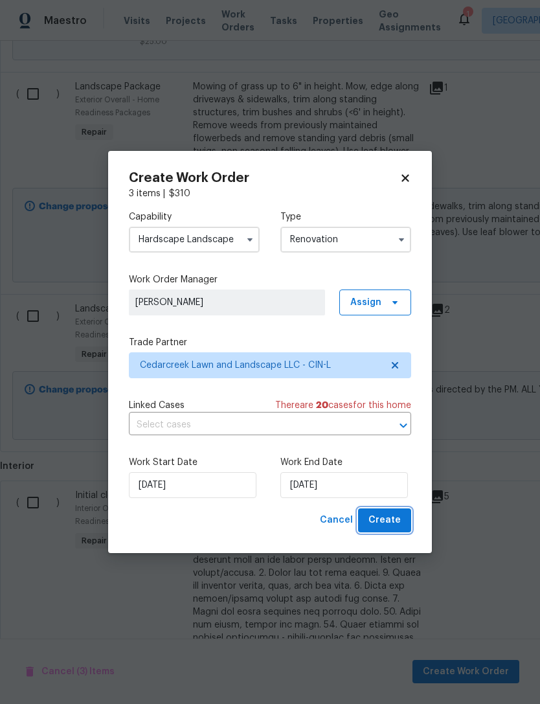
click at [395, 521] on span "Create" at bounding box center [384, 520] width 32 height 16
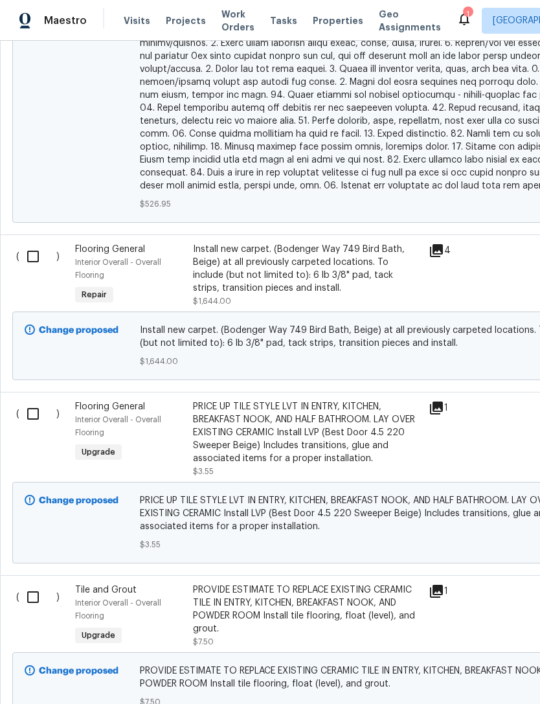
scroll to position [877, 0]
click at [34, 408] on input "checkbox" at bounding box center [37, 413] width 37 height 27
checkbox input "true"
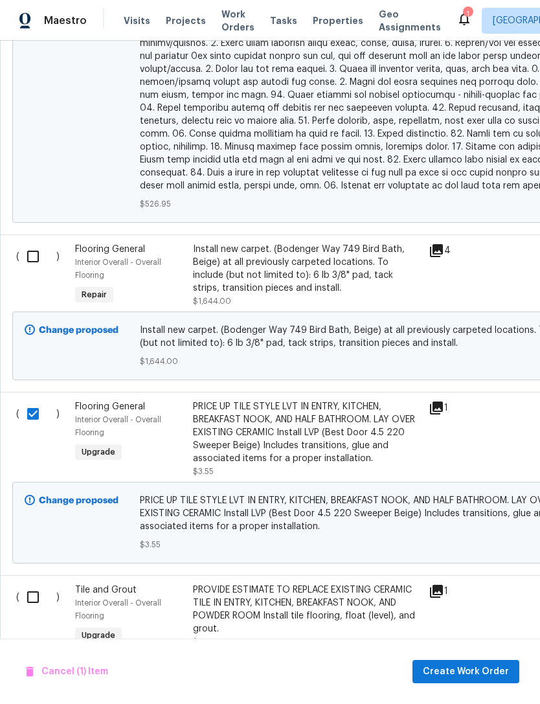
click at [43, 243] on input "checkbox" at bounding box center [37, 256] width 37 height 27
checkbox input "true"
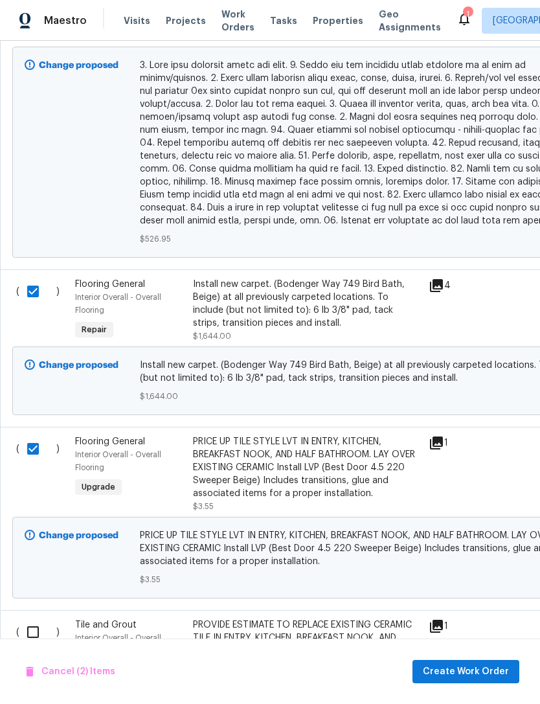
scroll to position [840, -1]
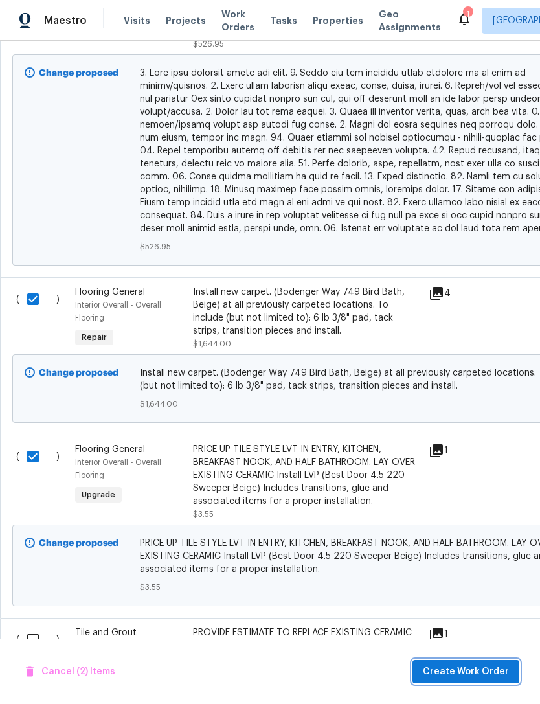
click at [442, 672] on span "Create Work Order" at bounding box center [466, 672] width 86 height 16
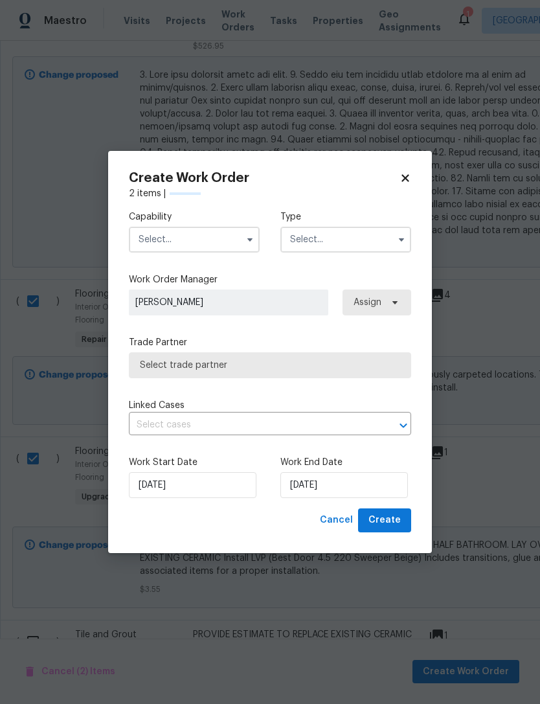
scroll to position [831, 0]
click at [216, 251] on input "text" at bounding box center [194, 240] width 131 height 26
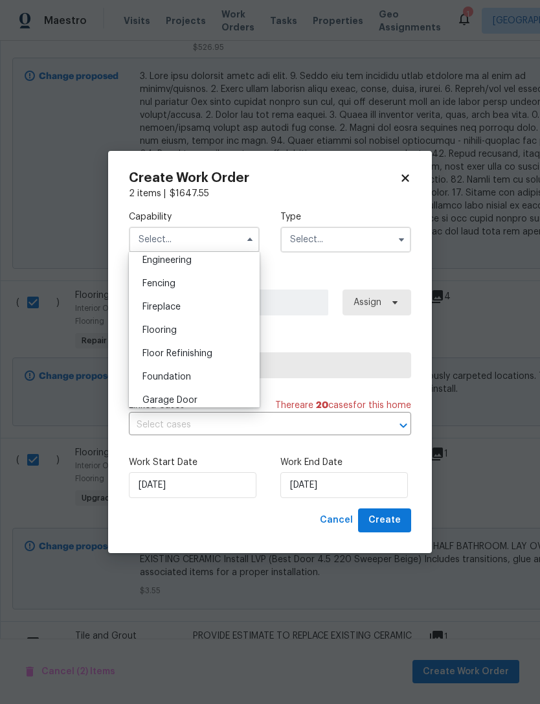
scroll to position [442, 0]
click at [202, 329] on div "Flooring" at bounding box center [194, 327] width 124 height 23
type input "Flooring"
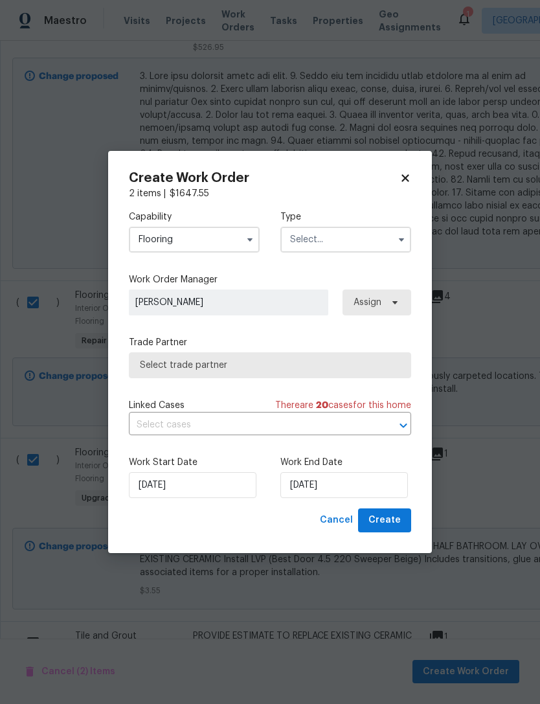
click at [346, 236] on input "text" at bounding box center [345, 240] width 131 height 26
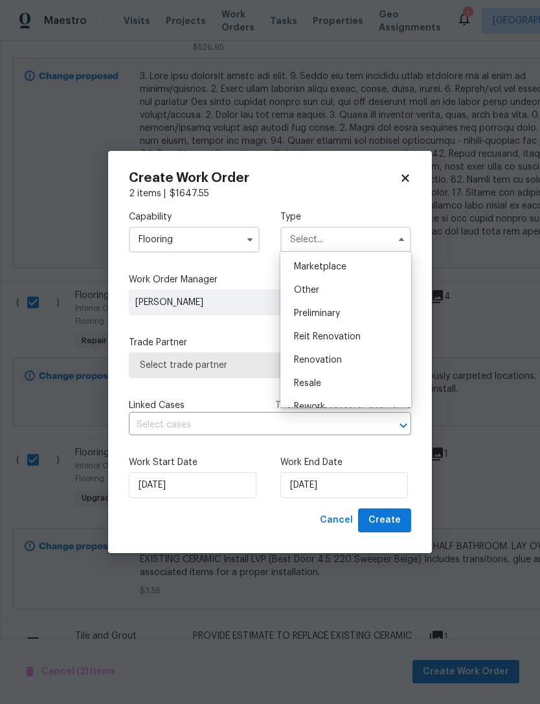
scroll to position [234, 0]
click at [337, 359] on span "Renovation" at bounding box center [318, 358] width 48 height 9
type input "Renovation"
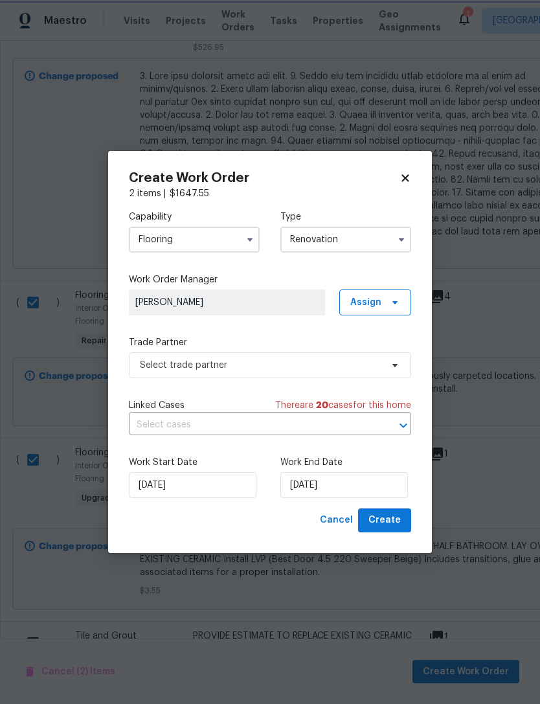
scroll to position [0, 0]
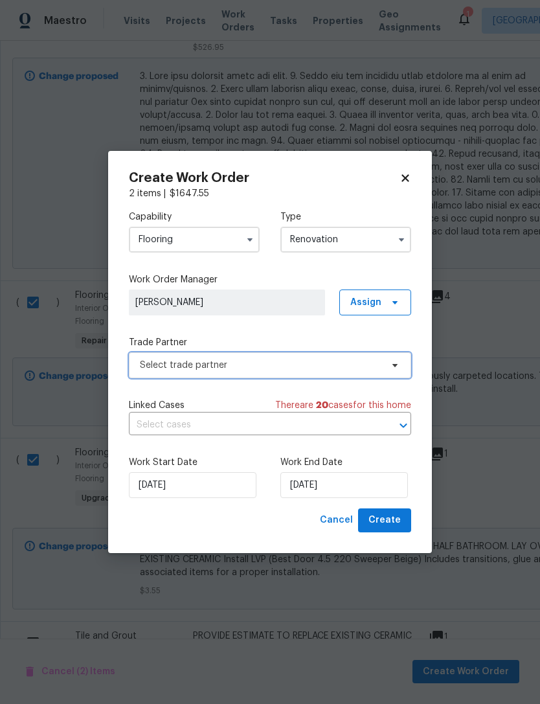
click at [306, 364] on span "Select trade partner" at bounding box center [260, 365] width 241 height 13
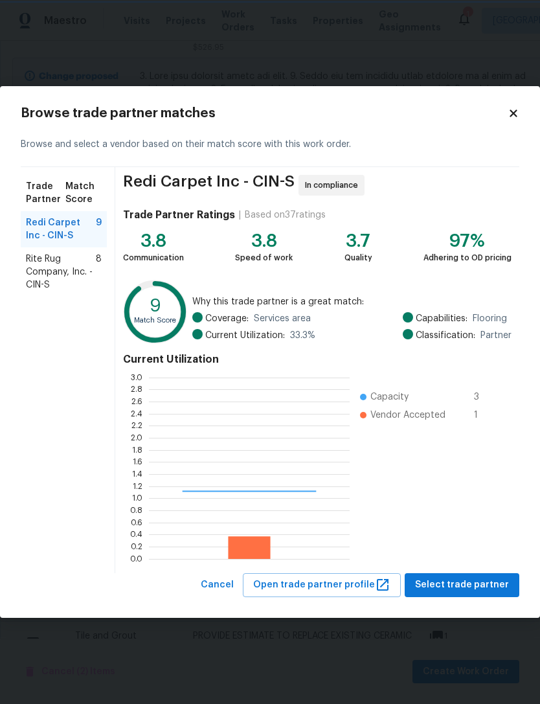
scroll to position [181, 201]
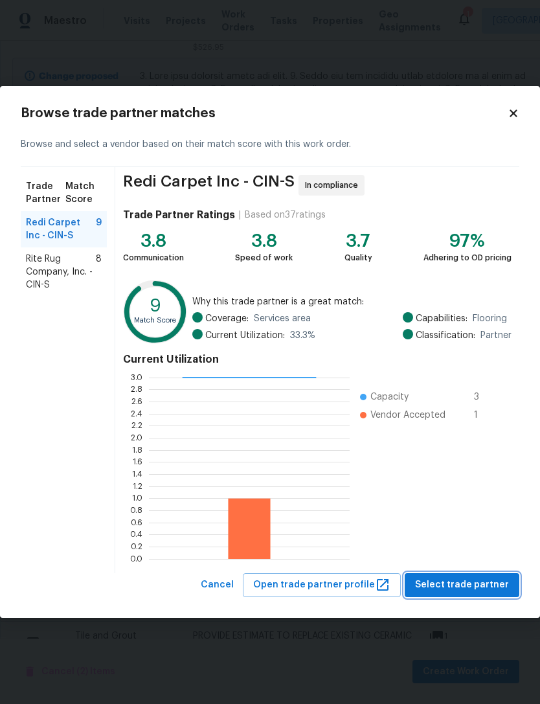
click at [460, 579] on span "Select trade partner" at bounding box center [462, 585] width 94 height 16
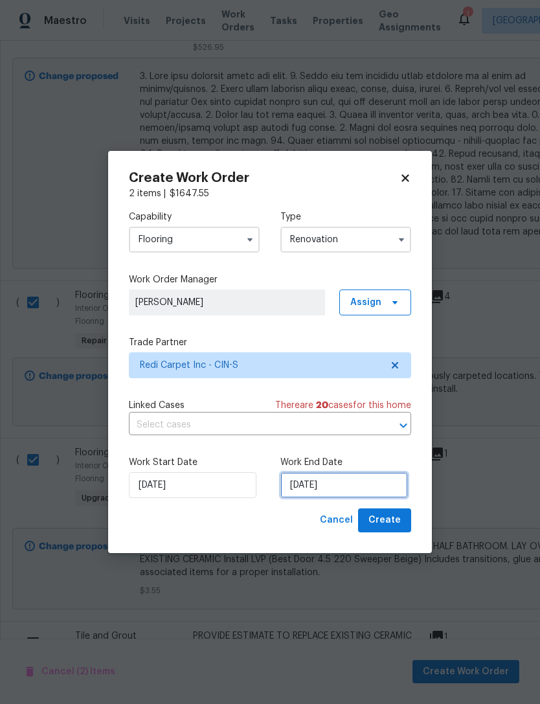
click at [310, 486] on input "[DATE]" at bounding box center [344, 485] width 128 height 26
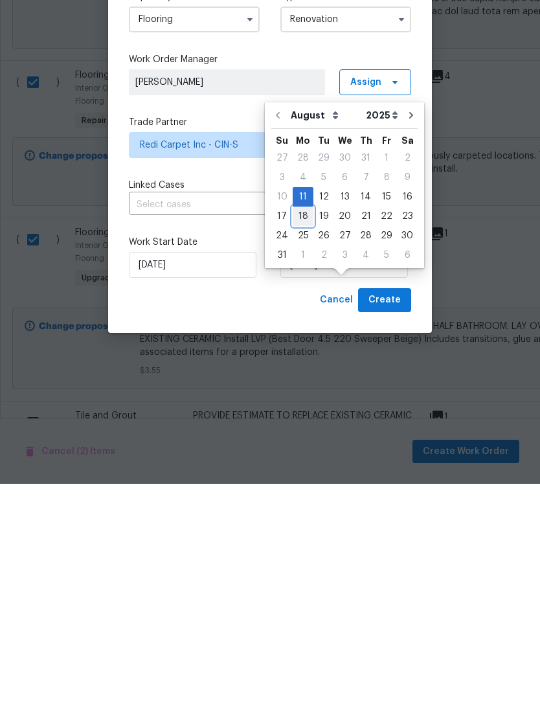
click at [300, 427] on div "18" at bounding box center [303, 436] width 21 height 18
type input "8/18/2025"
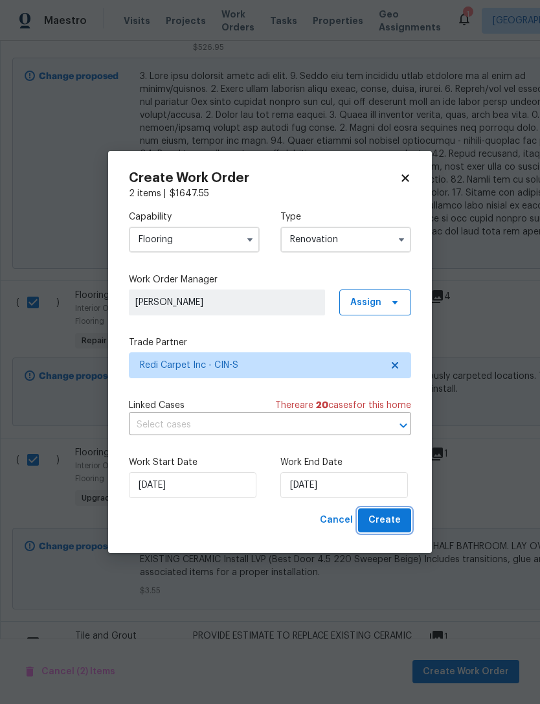
click at [385, 524] on span "Create" at bounding box center [384, 520] width 32 height 16
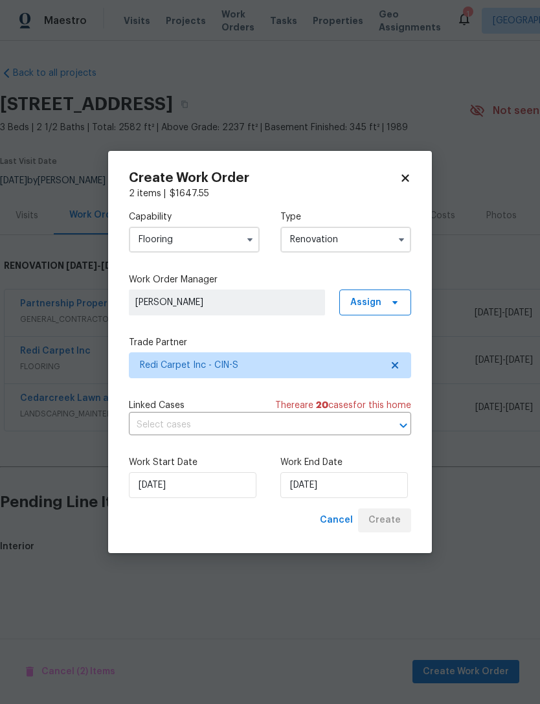
scroll to position [0, 0]
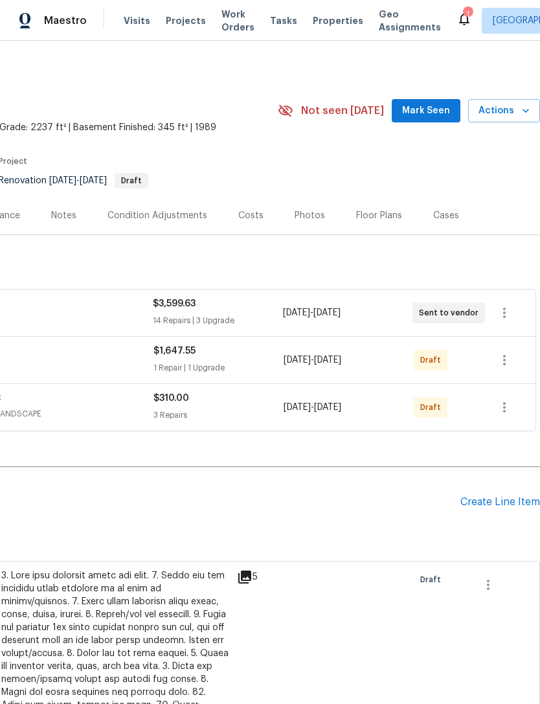
scroll to position [0, 192]
click at [507, 354] on icon "button" at bounding box center [505, 360] width 16 height 16
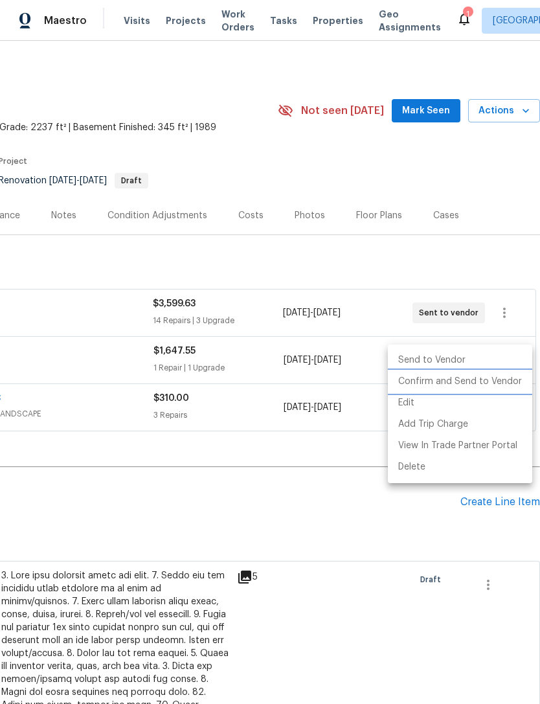
click at [486, 379] on li "Confirm and Send to Vendor" at bounding box center [460, 381] width 144 height 21
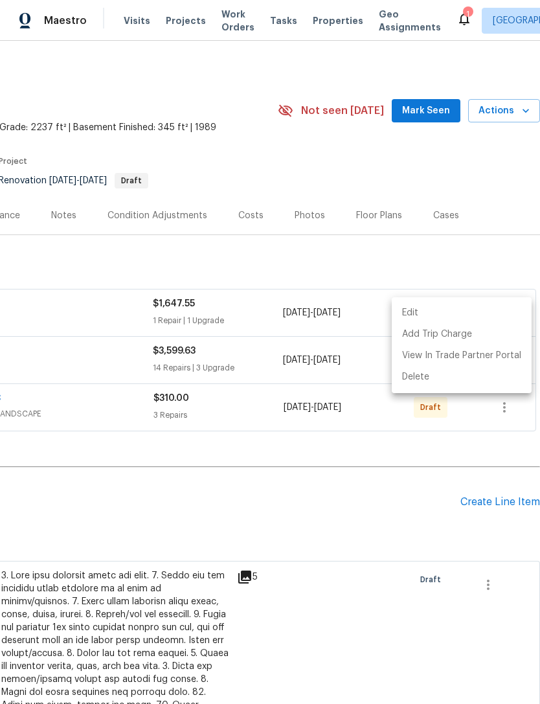
click at [324, 519] on div at bounding box center [270, 352] width 540 height 704
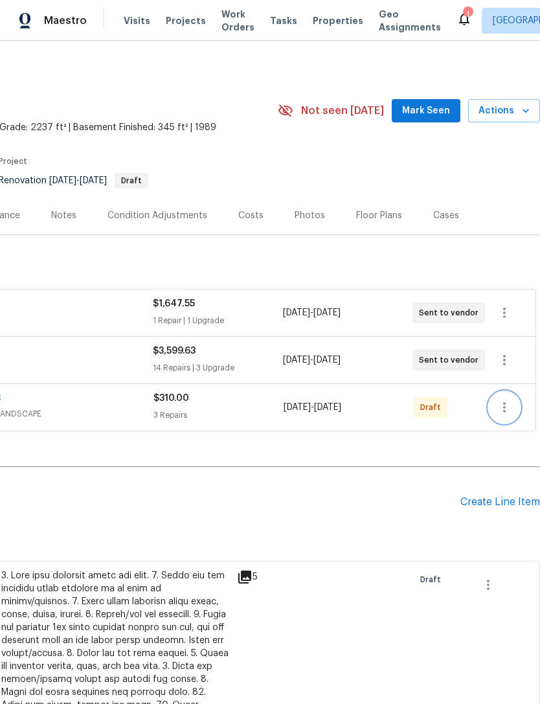
click at [501, 407] on icon "button" at bounding box center [505, 407] width 16 height 16
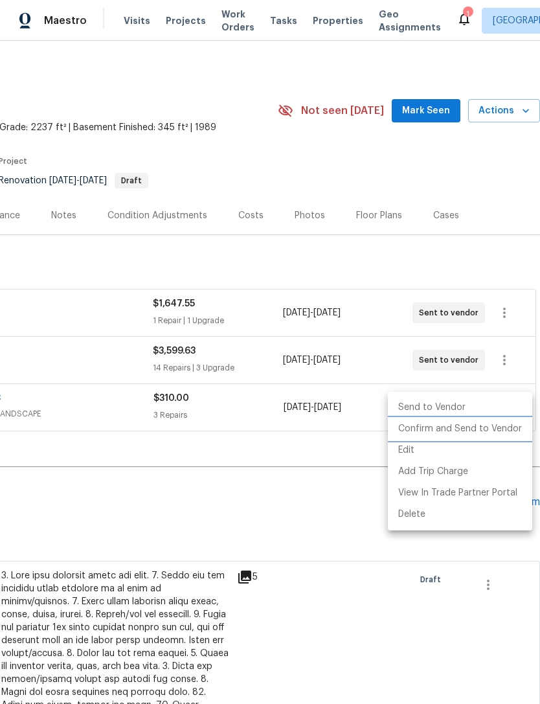
click at [446, 429] on li "Confirm and Send to Vendor" at bounding box center [460, 428] width 144 height 21
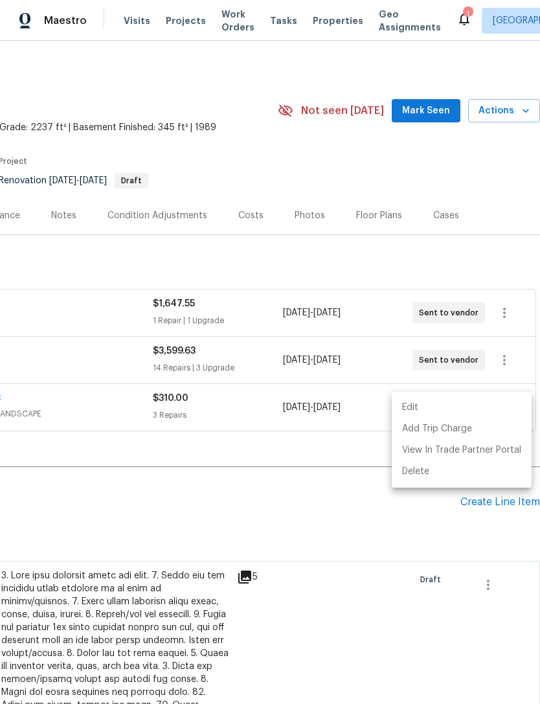
click at [169, 505] on div at bounding box center [270, 352] width 540 height 704
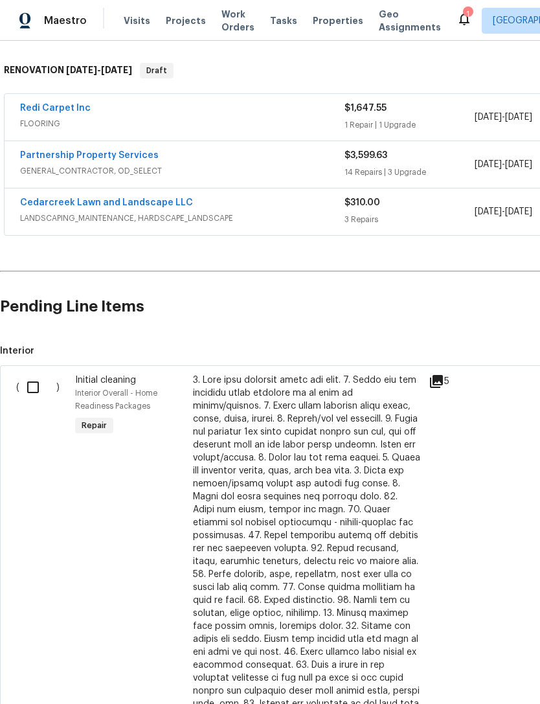
scroll to position [196, 0]
click at [136, 204] on link "Cedarcreek Lawn and Landscape LLC" at bounding box center [106, 201] width 173 height 9
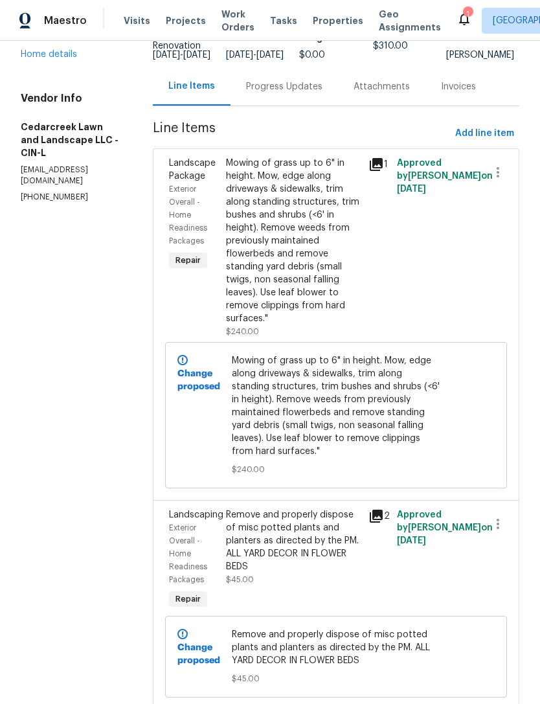
scroll to position [83, 0]
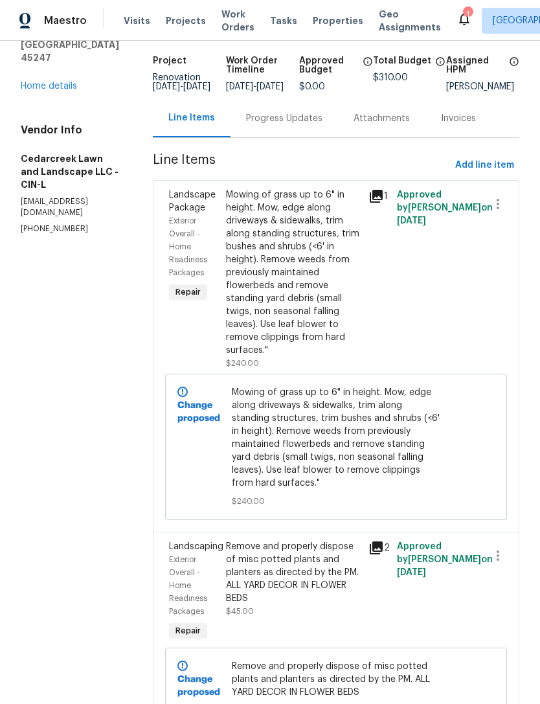
click at [174, 26] on span "Projects" at bounding box center [186, 20] width 40 height 13
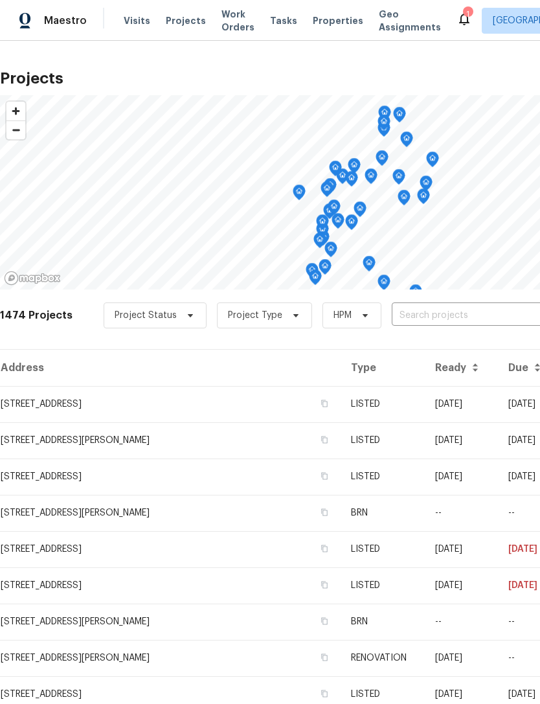
click at [185, 15] on span "Projects" at bounding box center [186, 20] width 40 height 13
click at [327, 17] on span "Properties" at bounding box center [338, 20] width 51 height 13
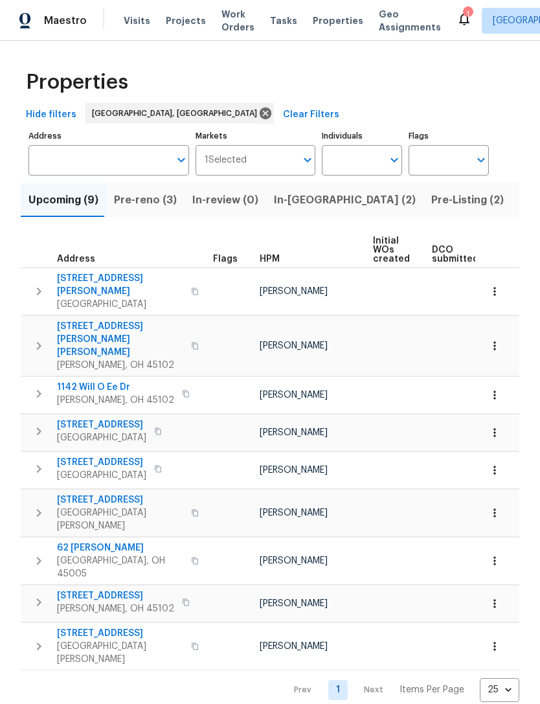
click at [163, 190] on button "Pre-reno (3)" at bounding box center [145, 200] width 78 height 34
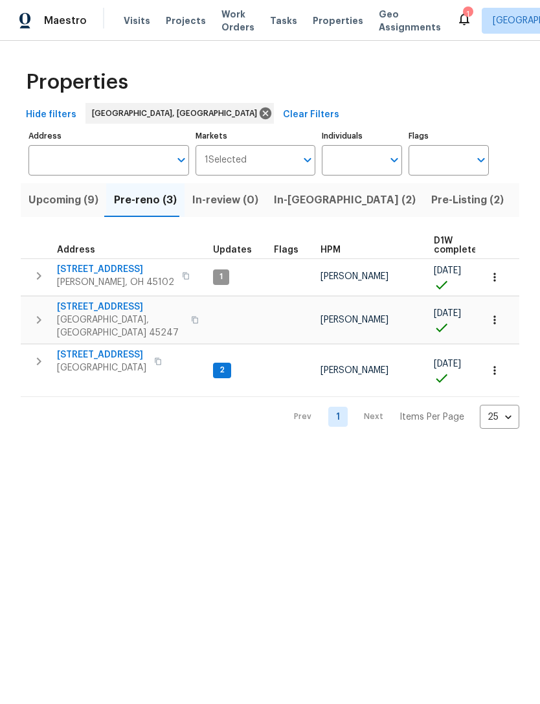
click at [122, 265] on span "[STREET_ADDRESS]" at bounding box center [115, 269] width 117 height 13
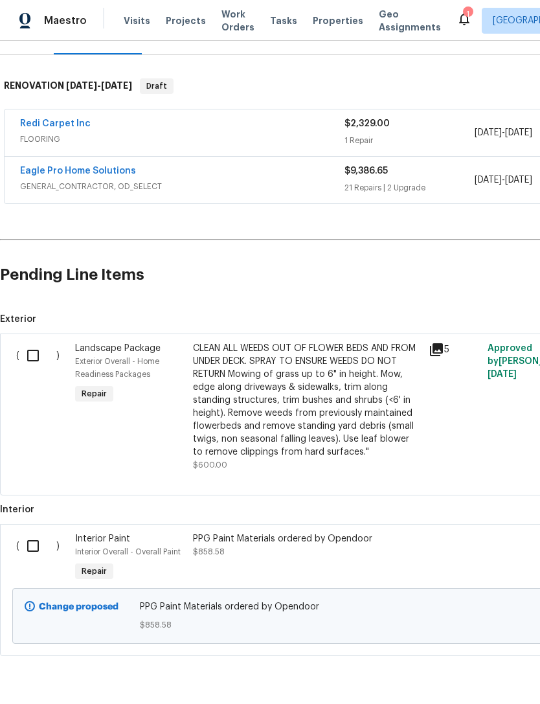
scroll to position [179, 0]
click at [42, 355] on input "checkbox" at bounding box center [37, 356] width 37 height 27
checkbox input "true"
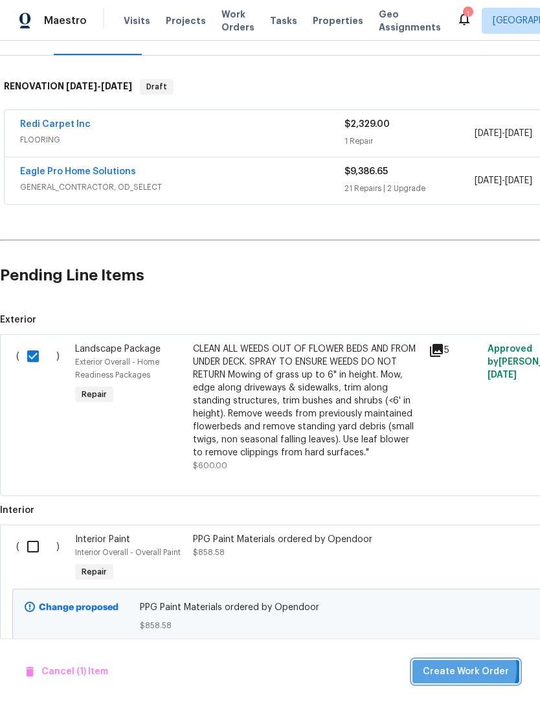
click at [462, 669] on span "Create Work Order" at bounding box center [466, 672] width 86 height 16
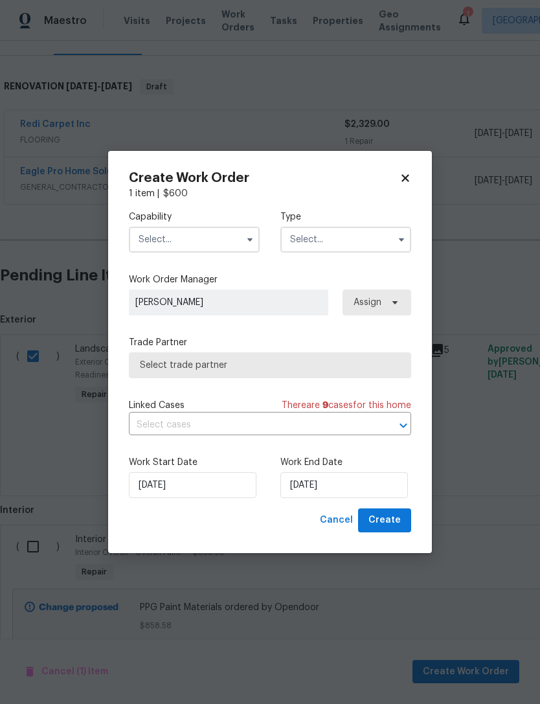
click at [222, 237] on input "text" at bounding box center [194, 240] width 131 height 26
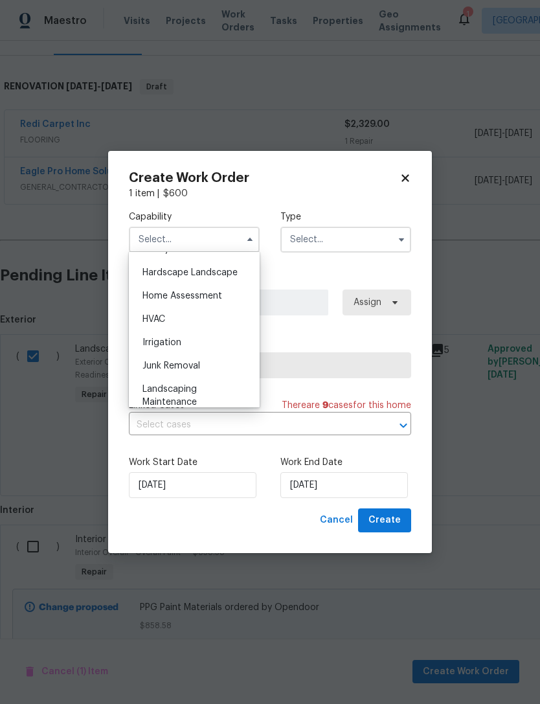
scroll to position [732, 0]
click at [226, 264] on div "Hardscape Landscape" at bounding box center [194, 269] width 124 height 23
type input "Hardscape Landscape"
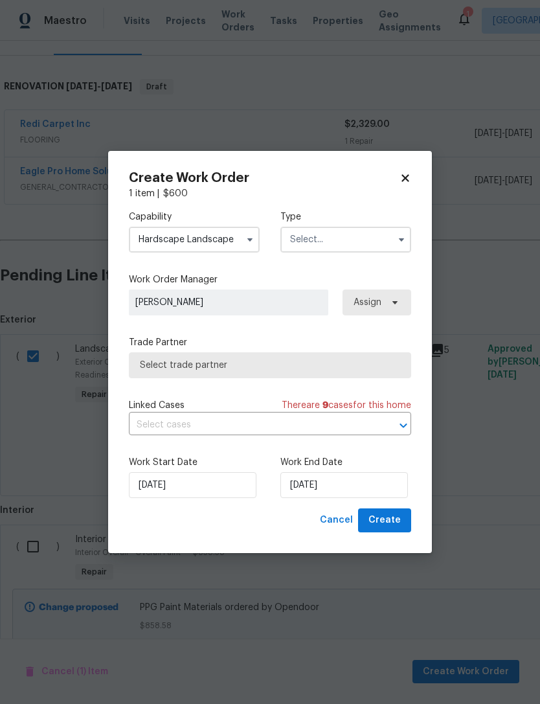
click at [330, 234] on input "text" at bounding box center [345, 240] width 131 height 26
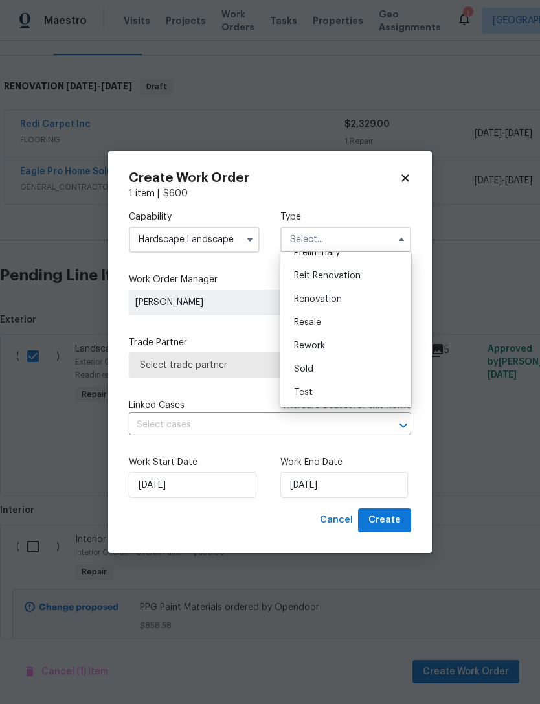
scroll to position [294, 0]
click at [341, 299] on span "Renovation" at bounding box center [318, 299] width 48 height 9
type input "Renovation"
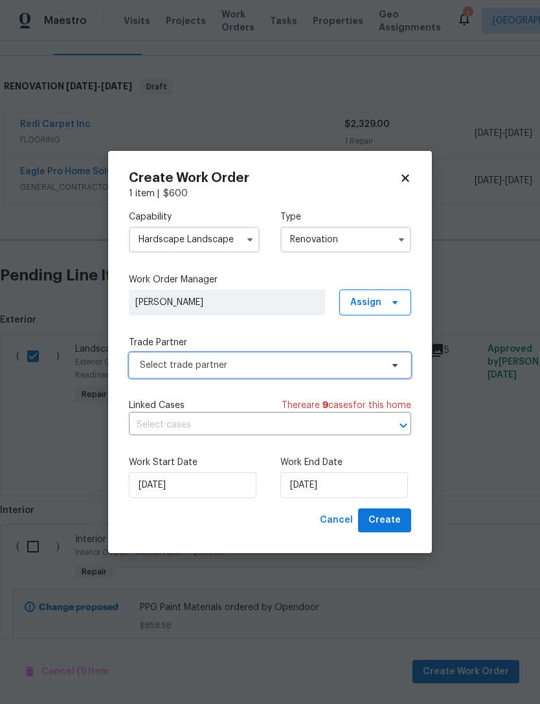
click at [337, 367] on span "Select trade partner" at bounding box center [260, 365] width 241 height 13
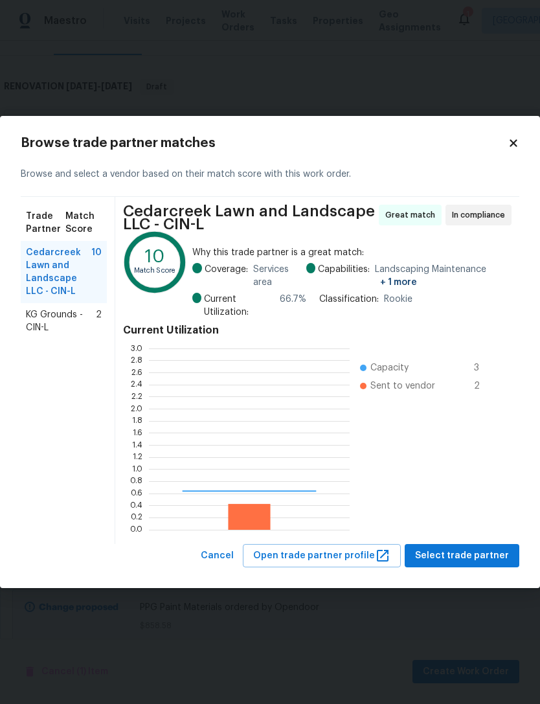
scroll to position [181, 201]
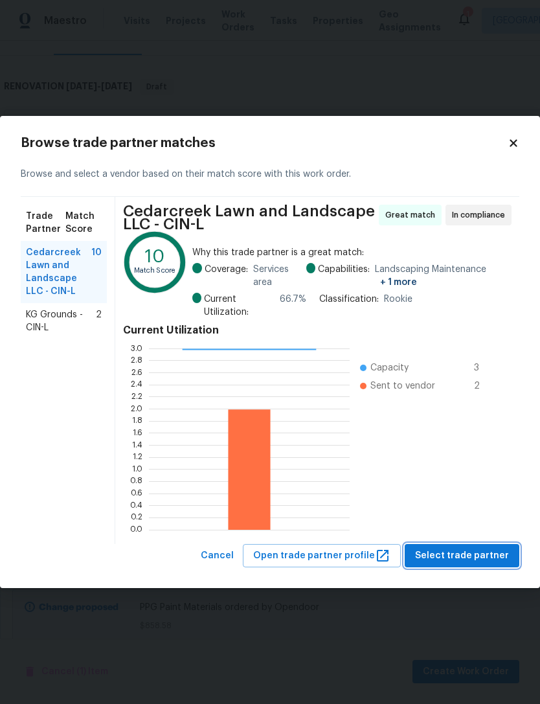
click at [460, 559] on span "Select trade partner" at bounding box center [462, 556] width 94 height 16
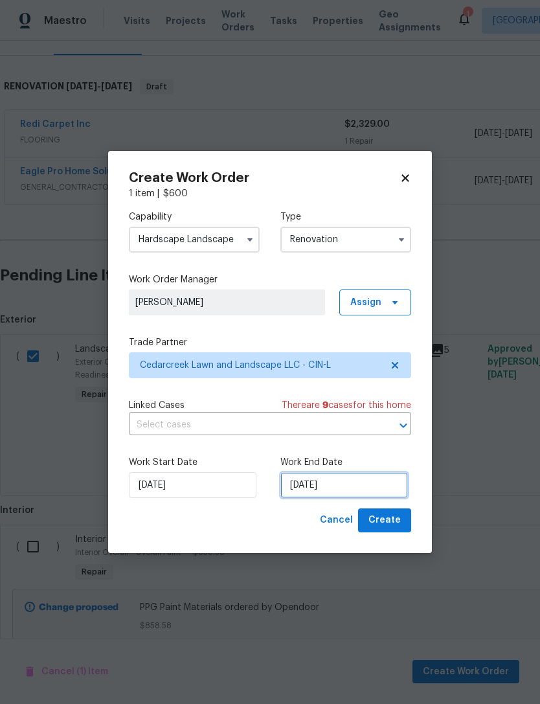
click at [347, 484] on input "[DATE]" at bounding box center [344, 485] width 128 height 26
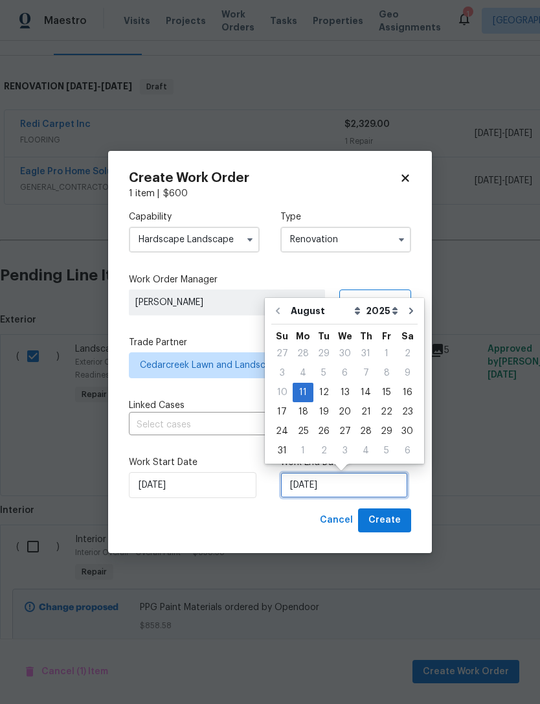
scroll to position [24, 0]
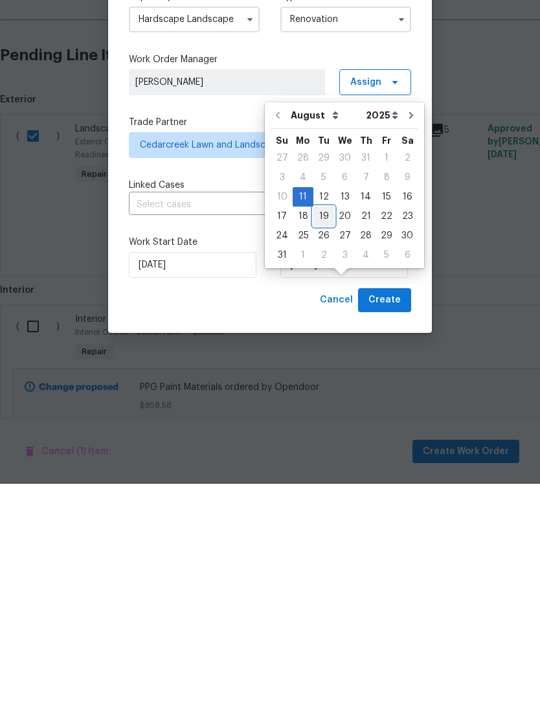
click at [330, 427] on div "17 18 19 20 21 22 23" at bounding box center [344, 436] width 146 height 19
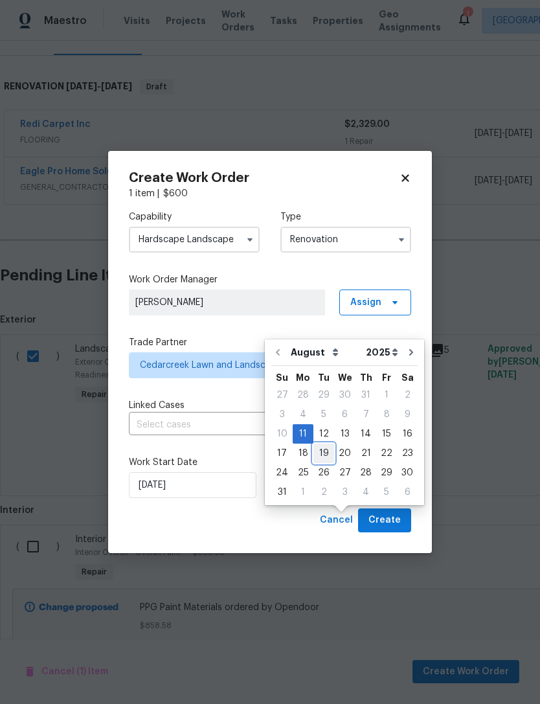
click at [319, 444] on div "19" at bounding box center [323, 453] width 21 height 18
type input "[DATE]"
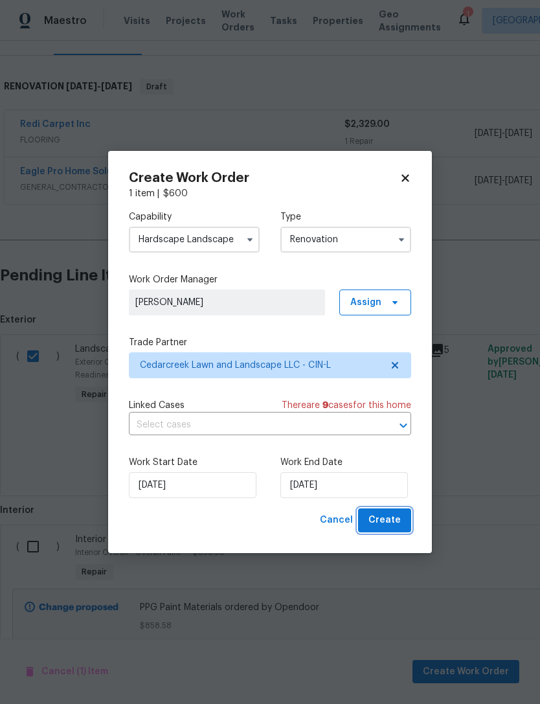
click at [385, 521] on span "Create" at bounding box center [384, 520] width 32 height 16
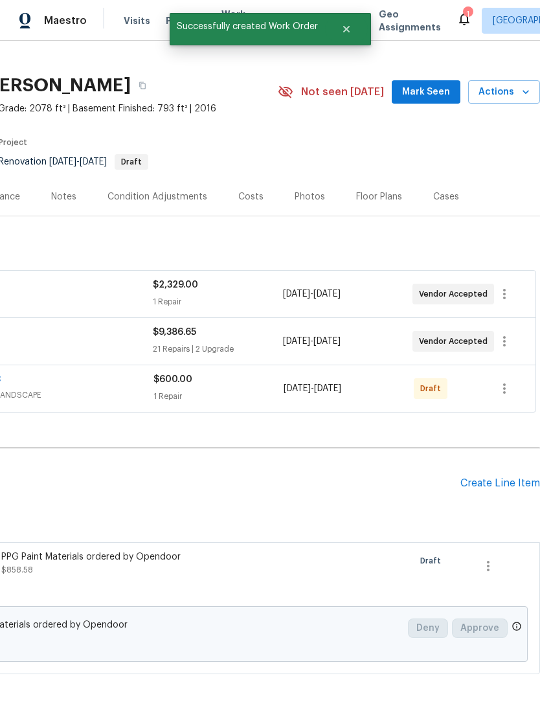
scroll to position [18, 192]
click at [502, 374] on button "button" at bounding box center [504, 389] width 31 height 31
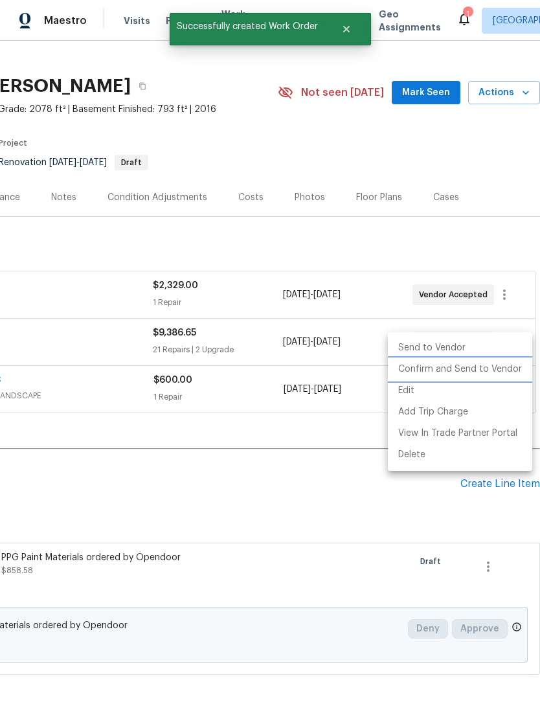
click at [483, 367] on li "Confirm and Send to Vendor" at bounding box center [460, 369] width 144 height 21
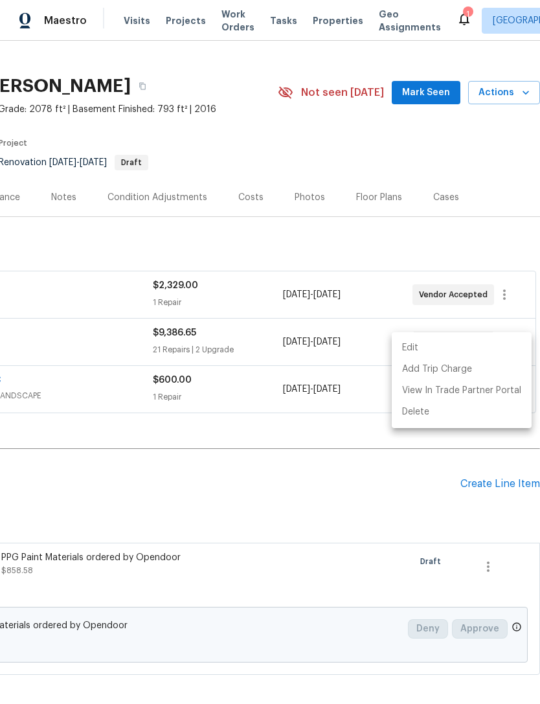
click at [270, 241] on div at bounding box center [270, 352] width 540 height 704
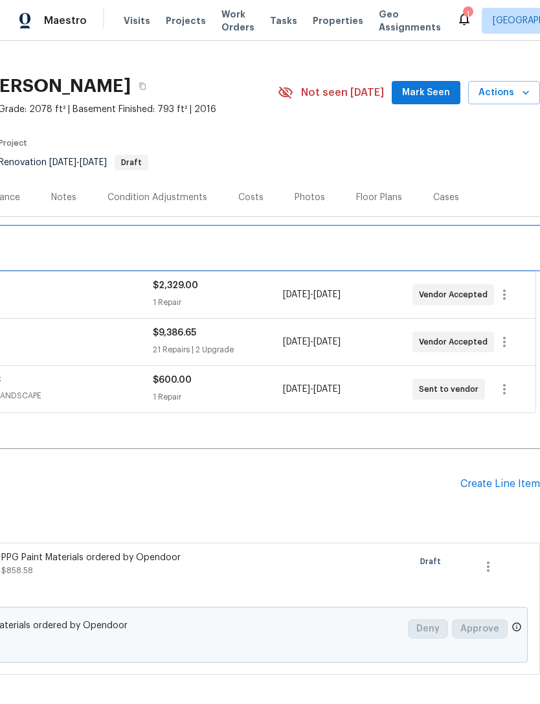
click at [229, 227] on div "RENOVATION [DATE] - [DATE] Draft" at bounding box center [174, 247] width 732 height 41
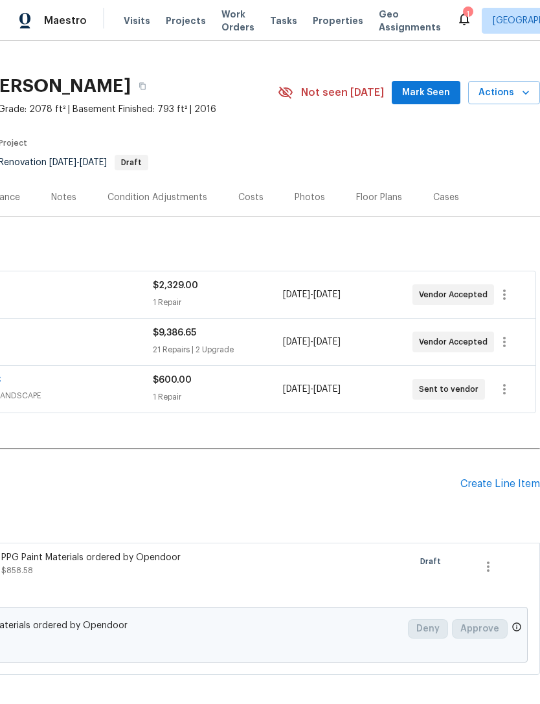
click at [320, 131] on section "[STREET_ADDRESS][PERSON_NAME] 3 Beds | 2 1/2 Baths | Total: 2871 ft² | Above Gr…" at bounding box center [174, 123] width 732 height 109
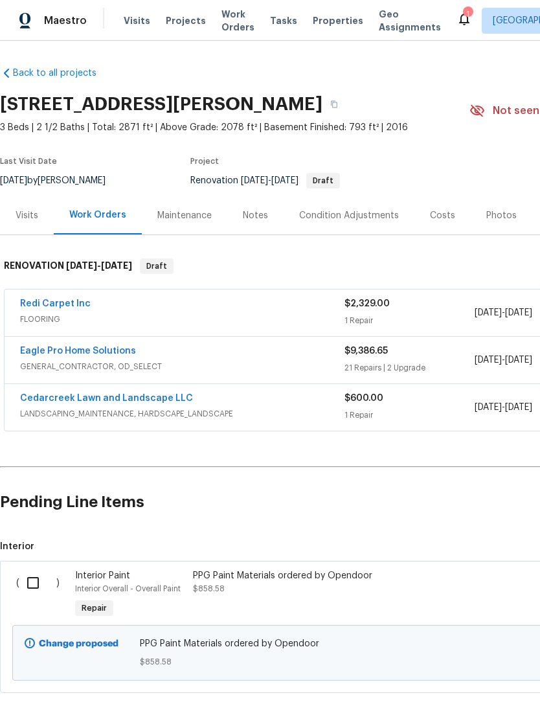
scroll to position [0, 0]
click at [177, 27] on span "Projects" at bounding box center [186, 20] width 40 height 13
